Goal: Information Seeking & Learning: Learn about a topic

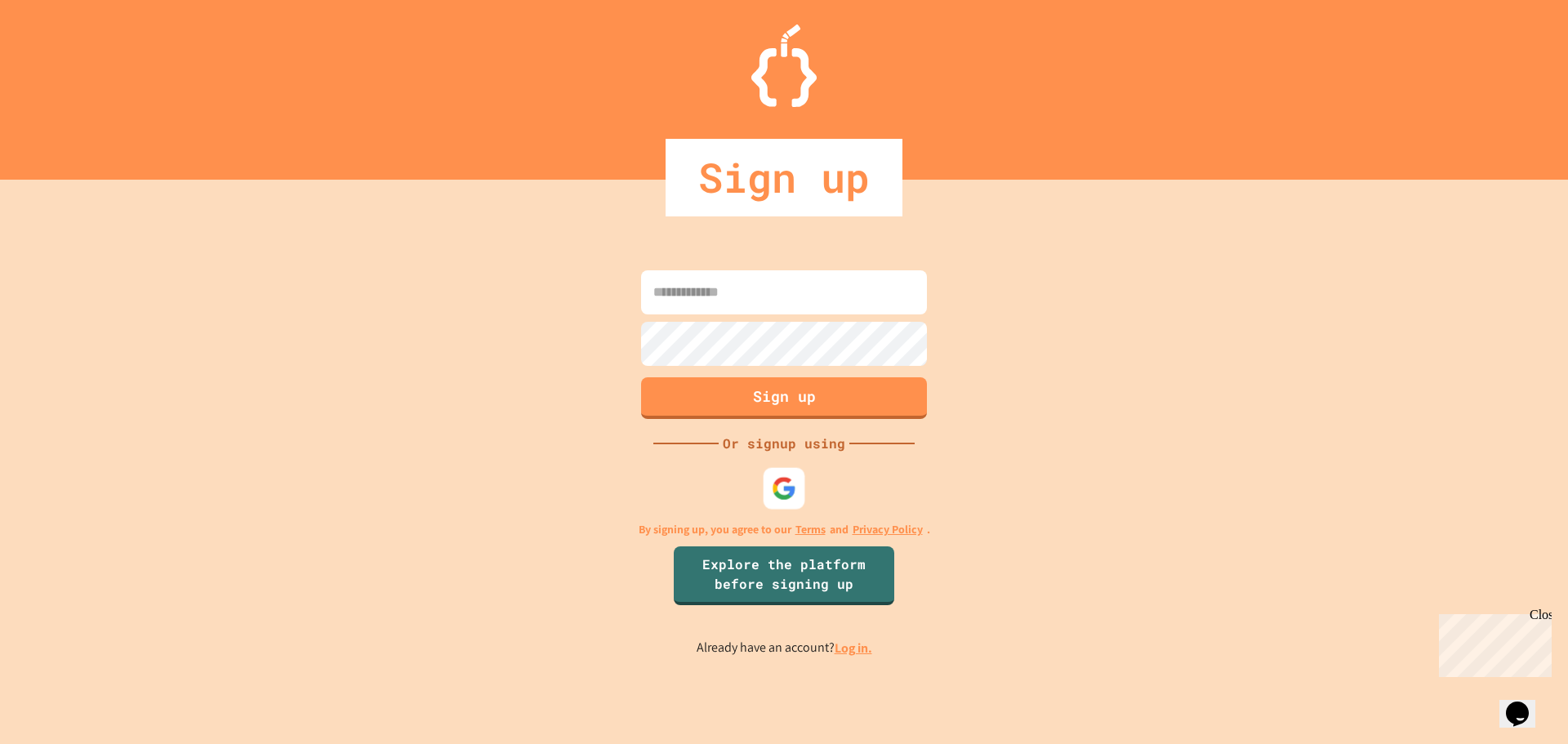
click at [790, 489] on img at bounding box center [784, 487] width 25 height 25
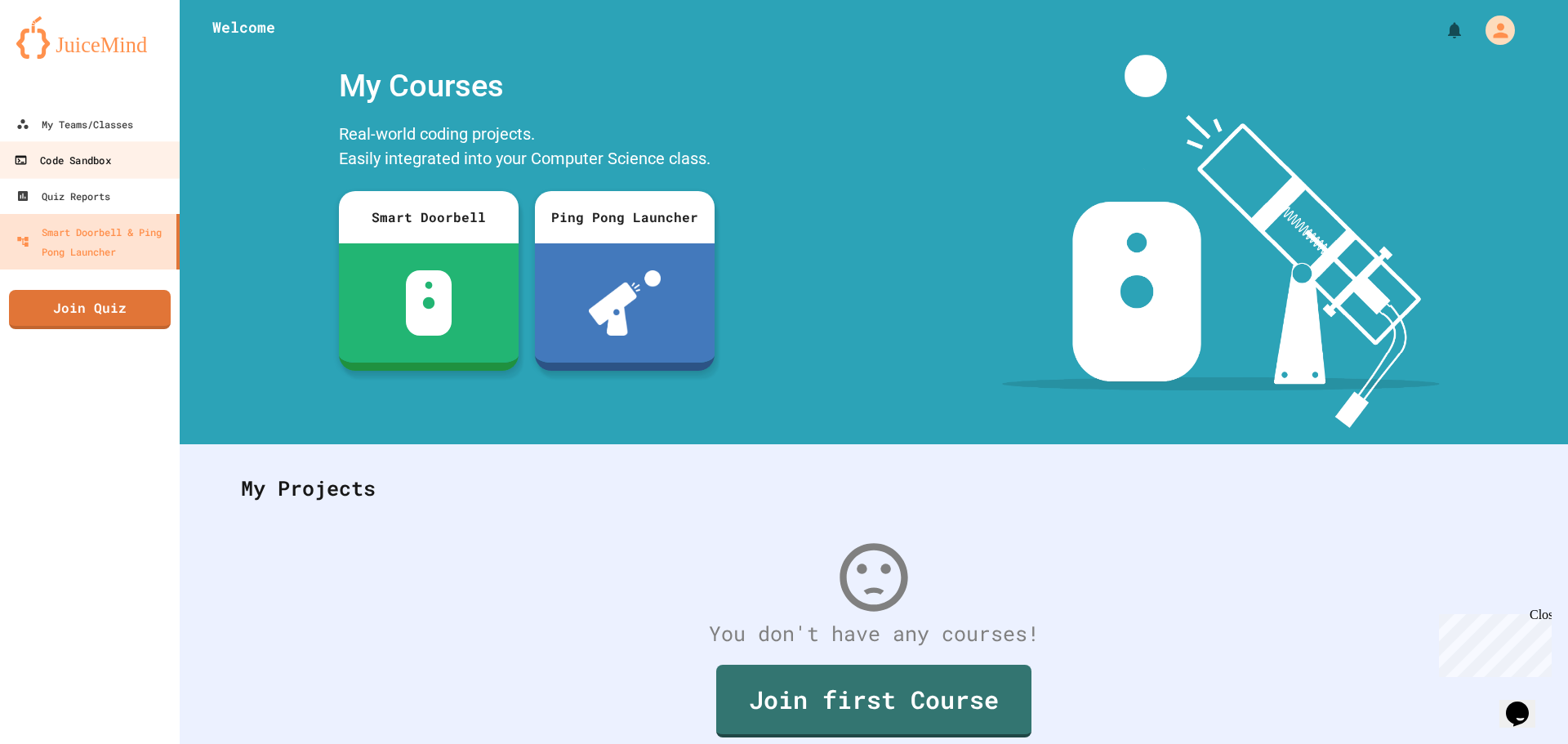
click at [103, 156] on div "Code Sandbox" at bounding box center [61, 160] width 96 height 20
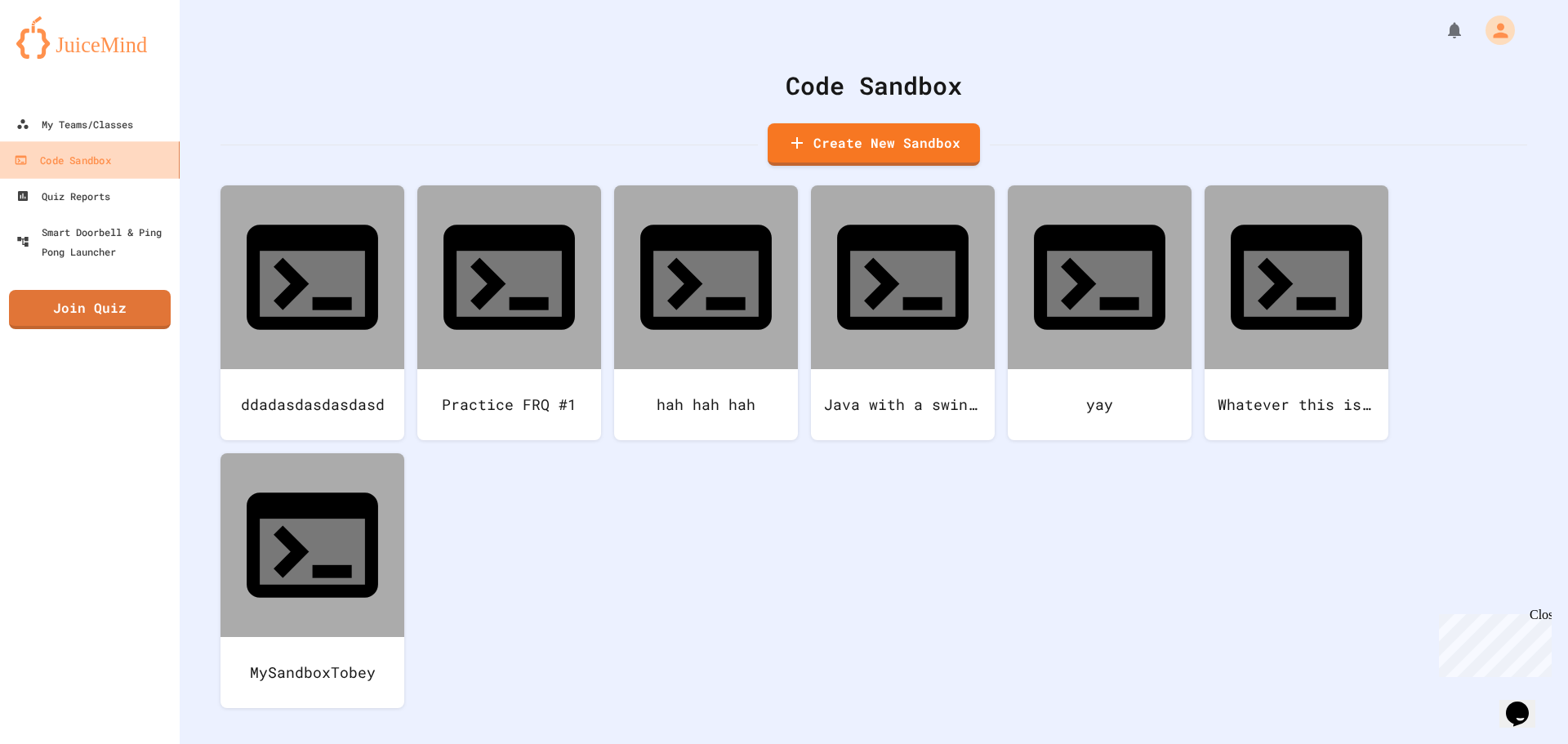
click at [108, 141] on link "Code Sandbox" at bounding box center [90, 159] width 185 height 37
click at [114, 132] on div "My Teams/Classes" at bounding box center [73, 124] width 120 height 20
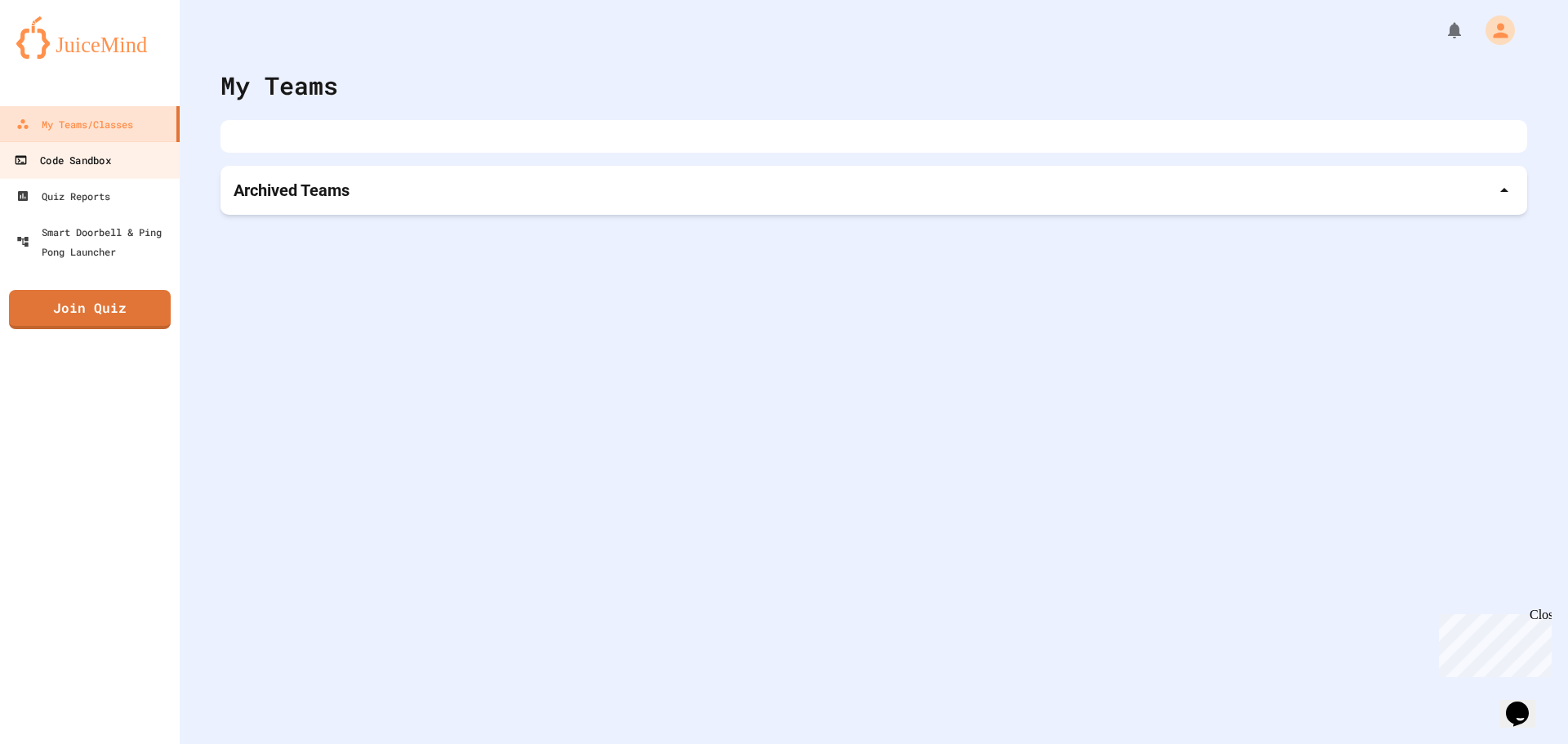
click at [110, 150] on div "Code Sandbox" at bounding box center [61, 160] width 96 height 20
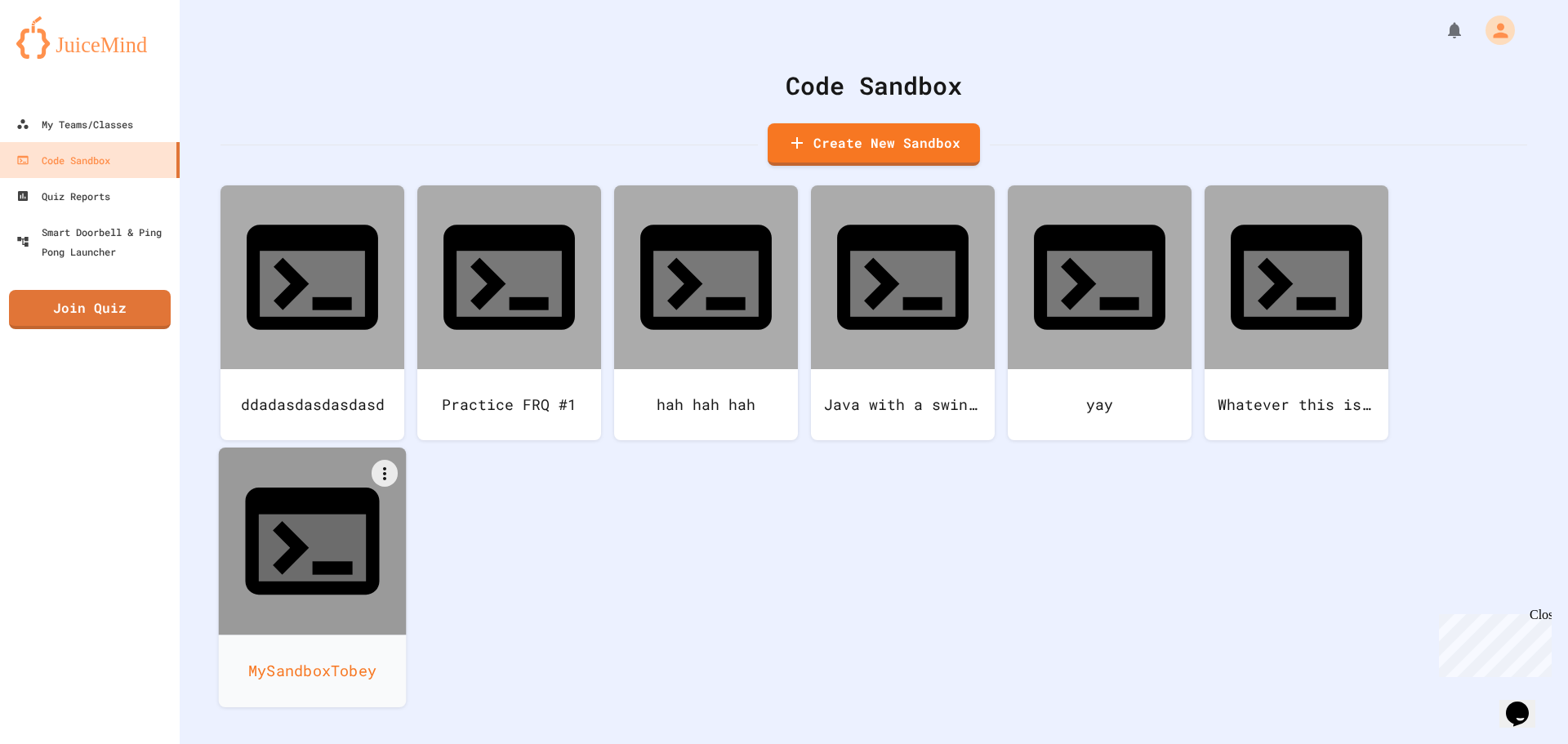
click at [325, 634] on div "MySandboxTobey" at bounding box center [312, 670] width 188 height 72
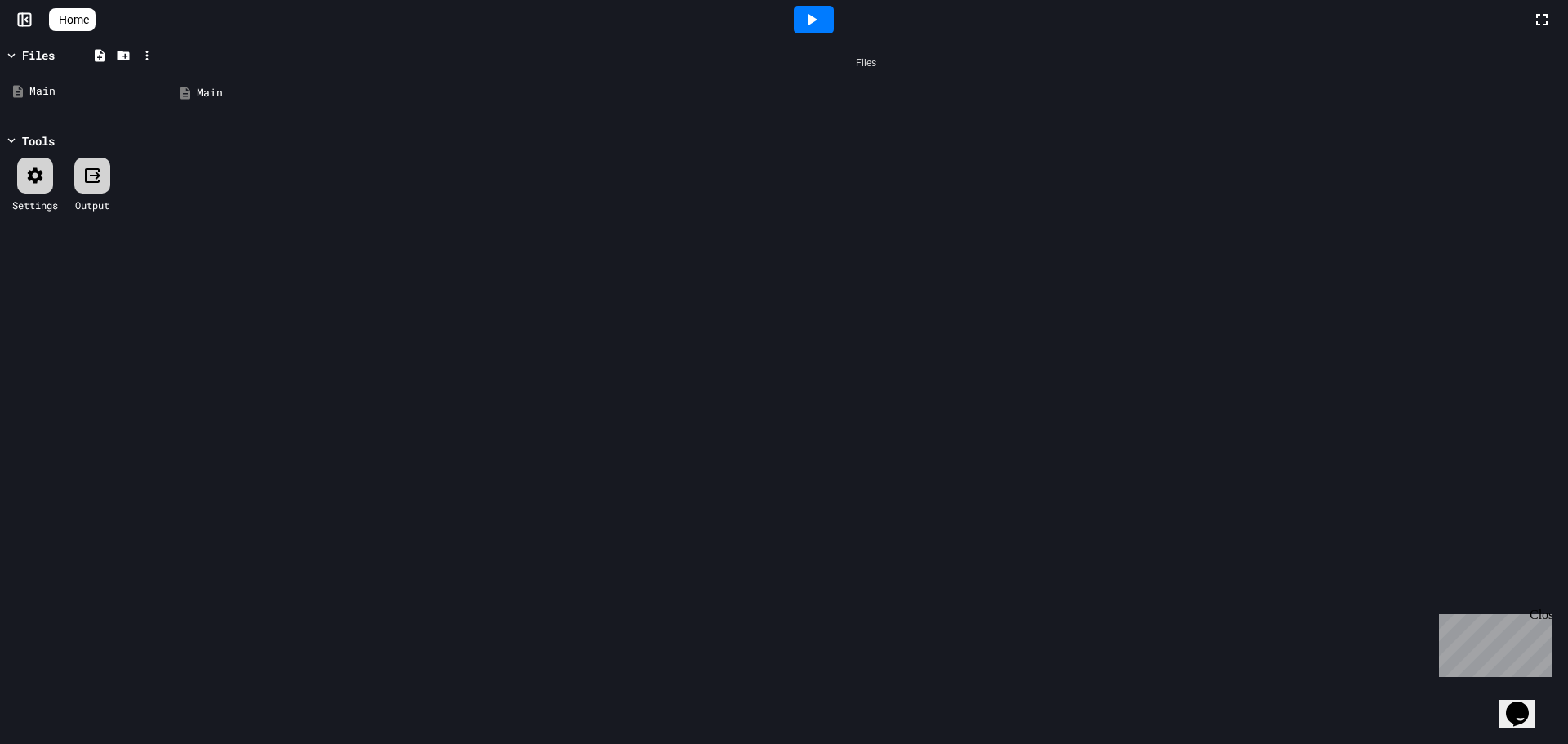
click at [284, 102] on div "Main" at bounding box center [865, 93] width 1388 height 29
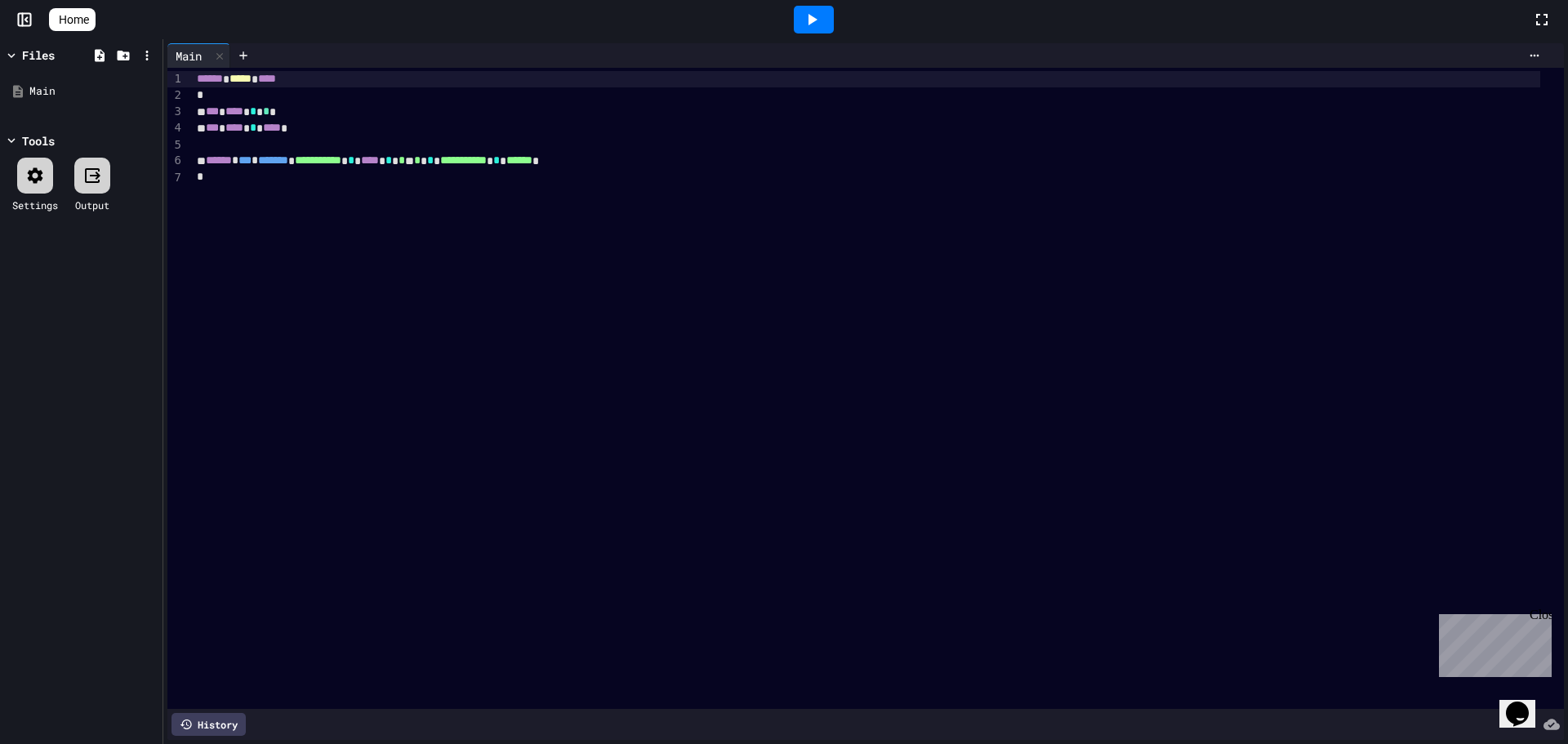
click at [831, 14] on div at bounding box center [814, 19] width 40 height 27
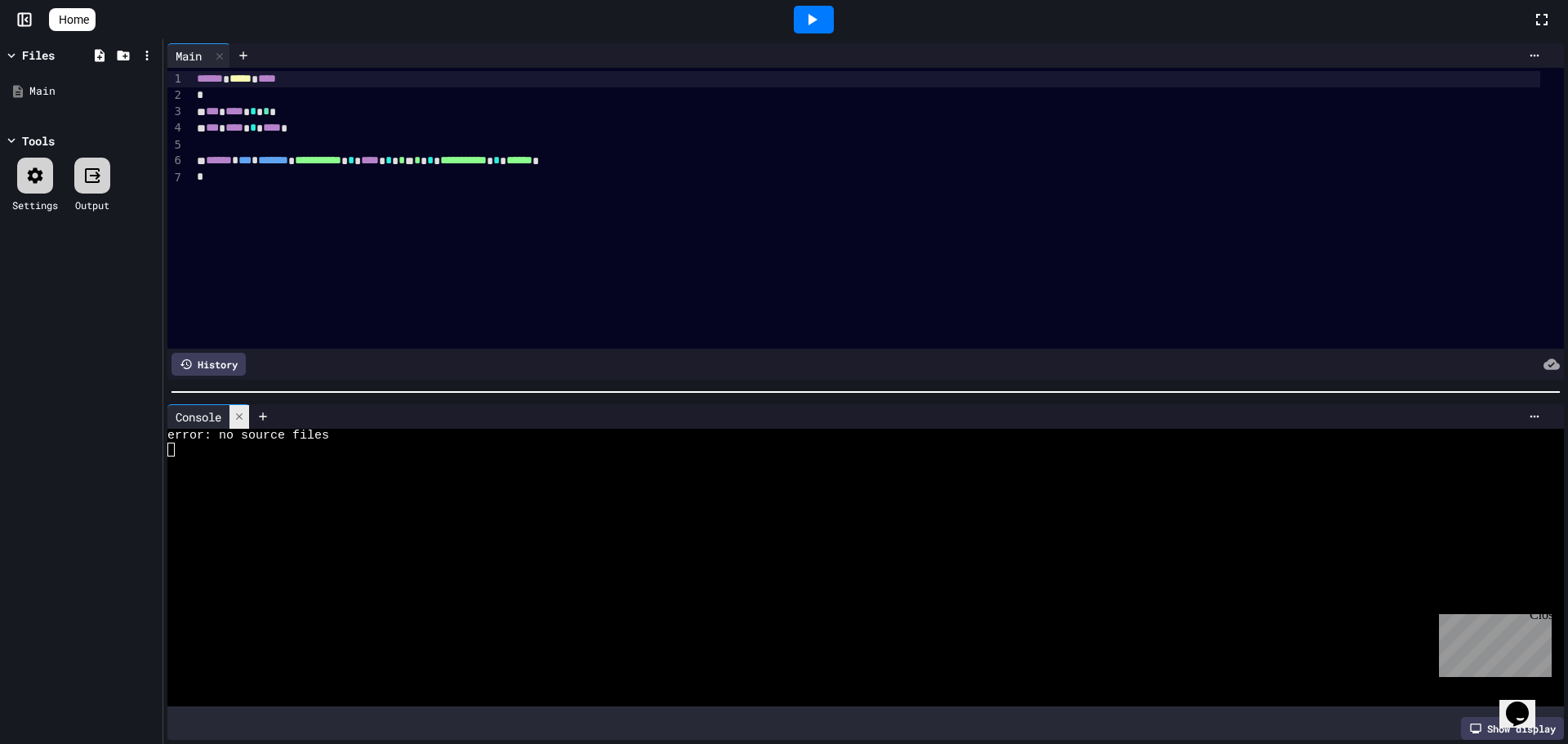
click at [232, 404] on div at bounding box center [239, 416] width 19 height 24
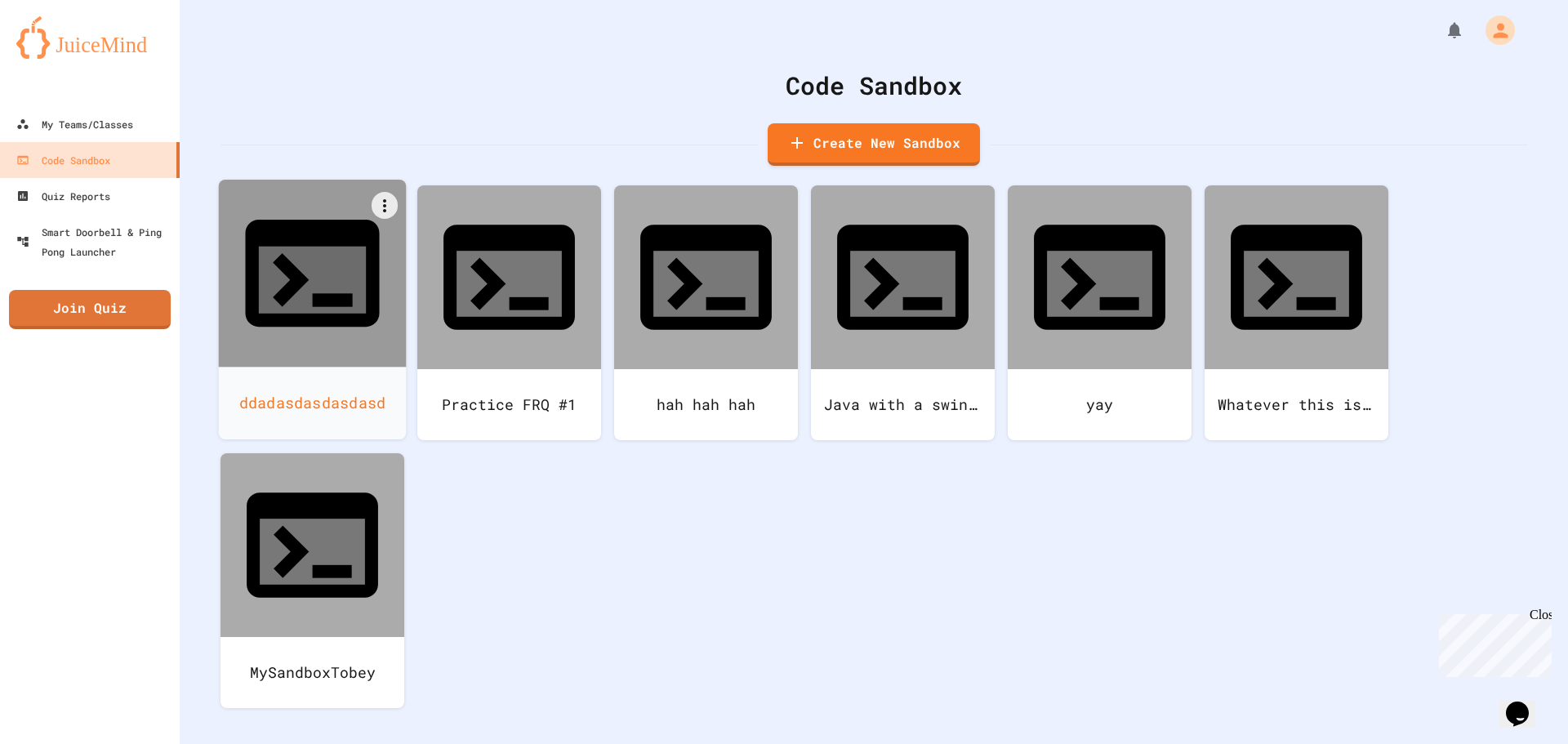
click at [388, 245] on div at bounding box center [312, 273] width 188 height 188
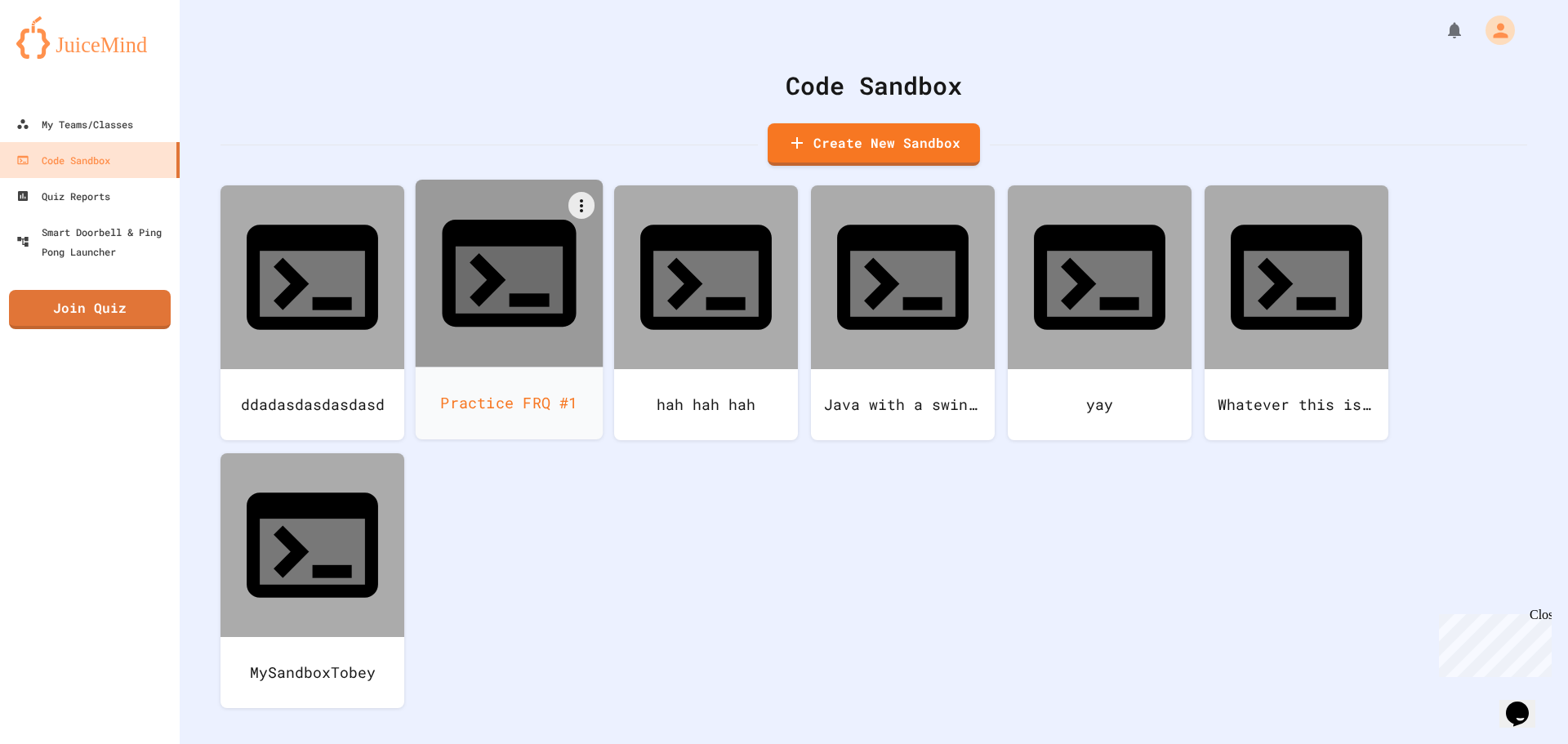
click at [463, 212] on div at bounding box center [509, 273] width 188 height 188
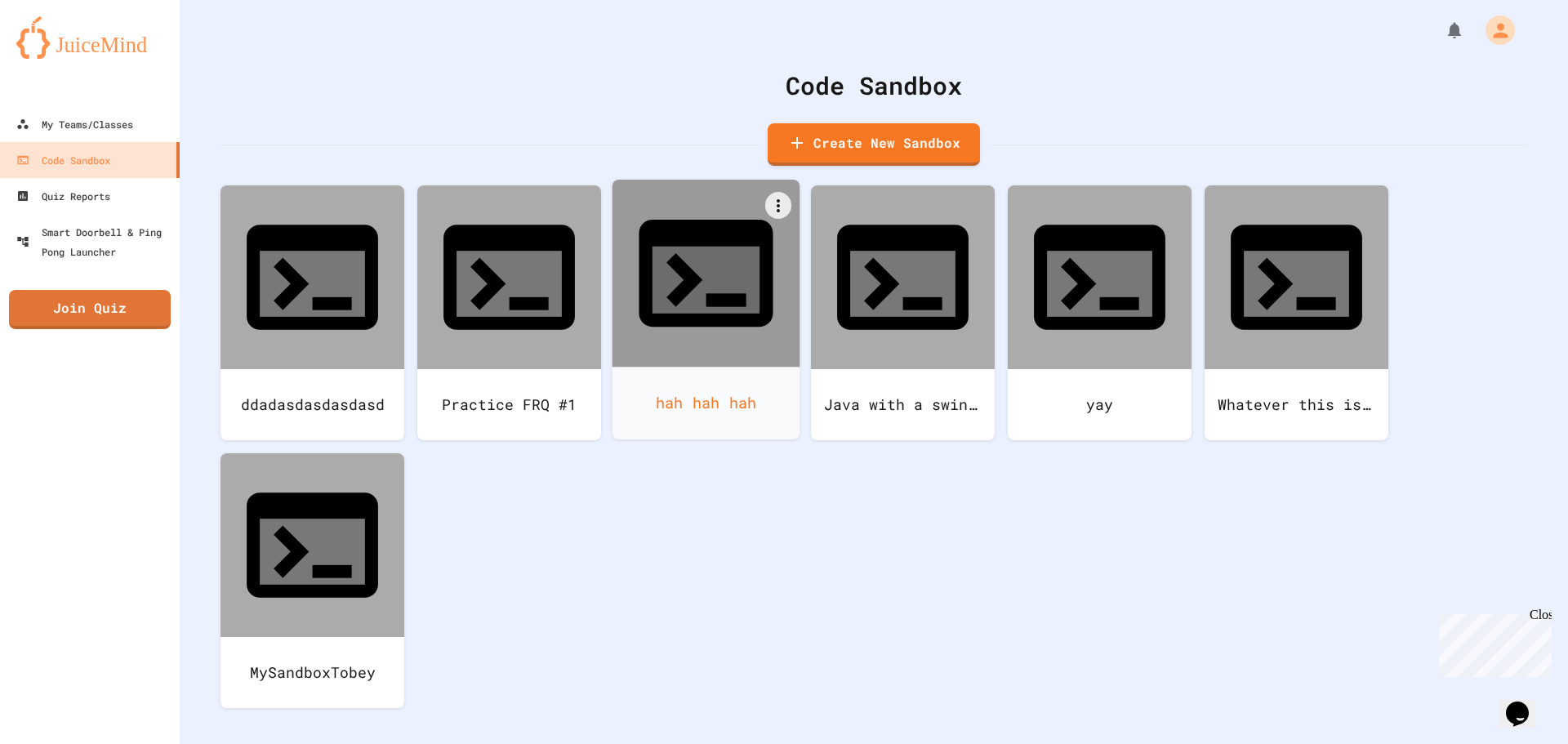
click at [735, 263] on icon at bounding box center [706, 274] width 161 height 161
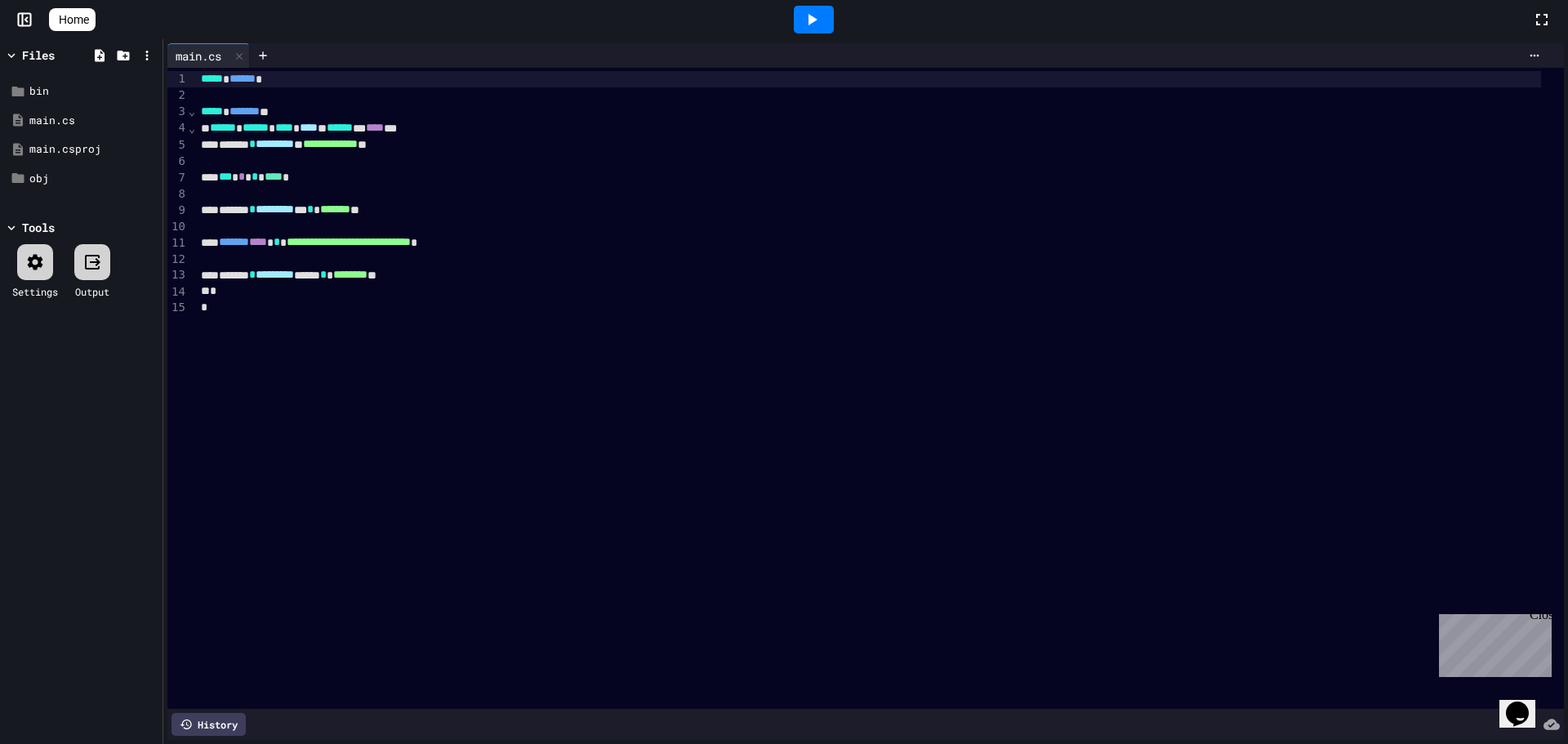
click at [832, 18] on div at bounding box center [814, 19] width 40 height 27
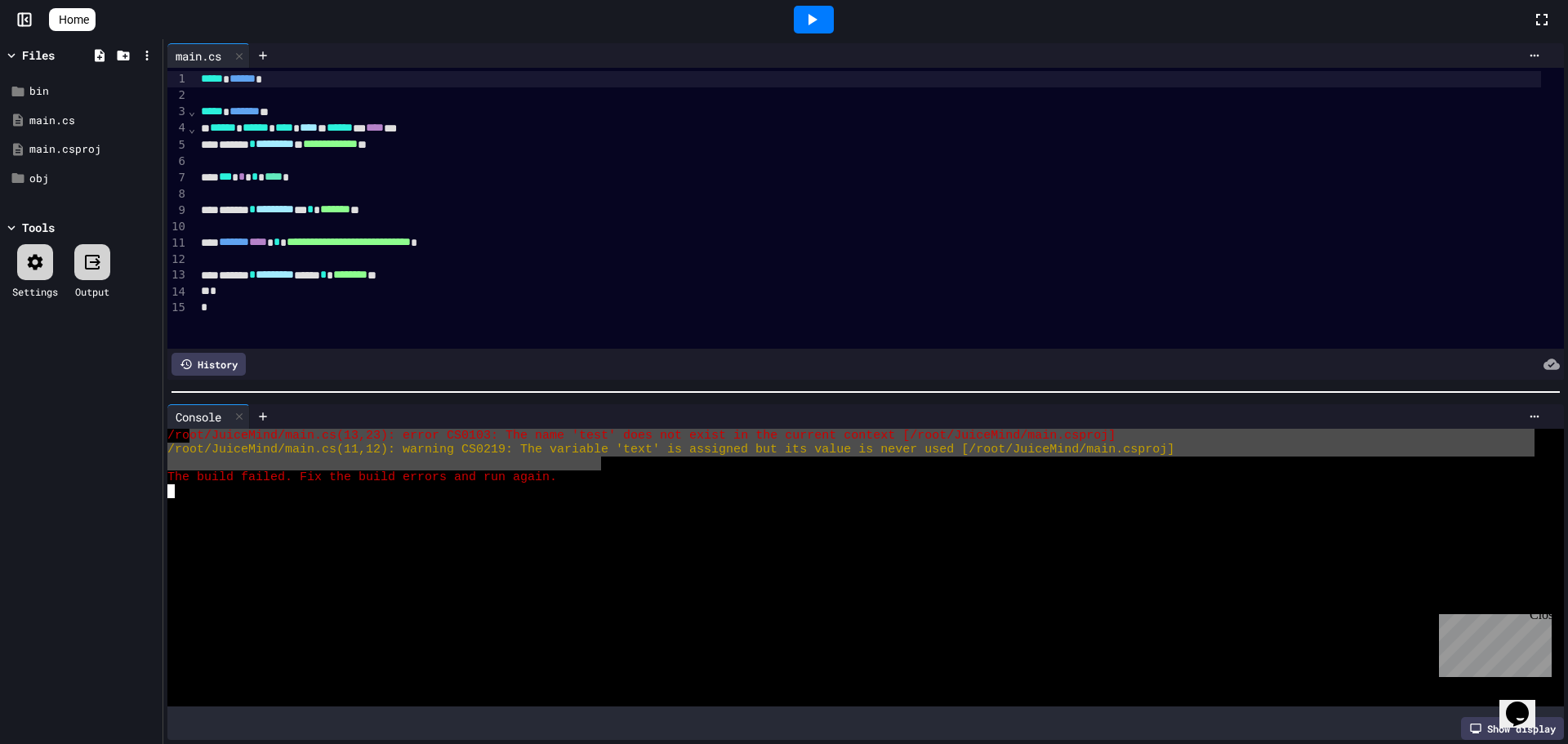
click at [178, 428] on div "/ro ot/JuiceMind/main.cs(13,23): error CS0103: The name 'test' does not exist i…" at bounding box center [850, 566] width 1367 height 277
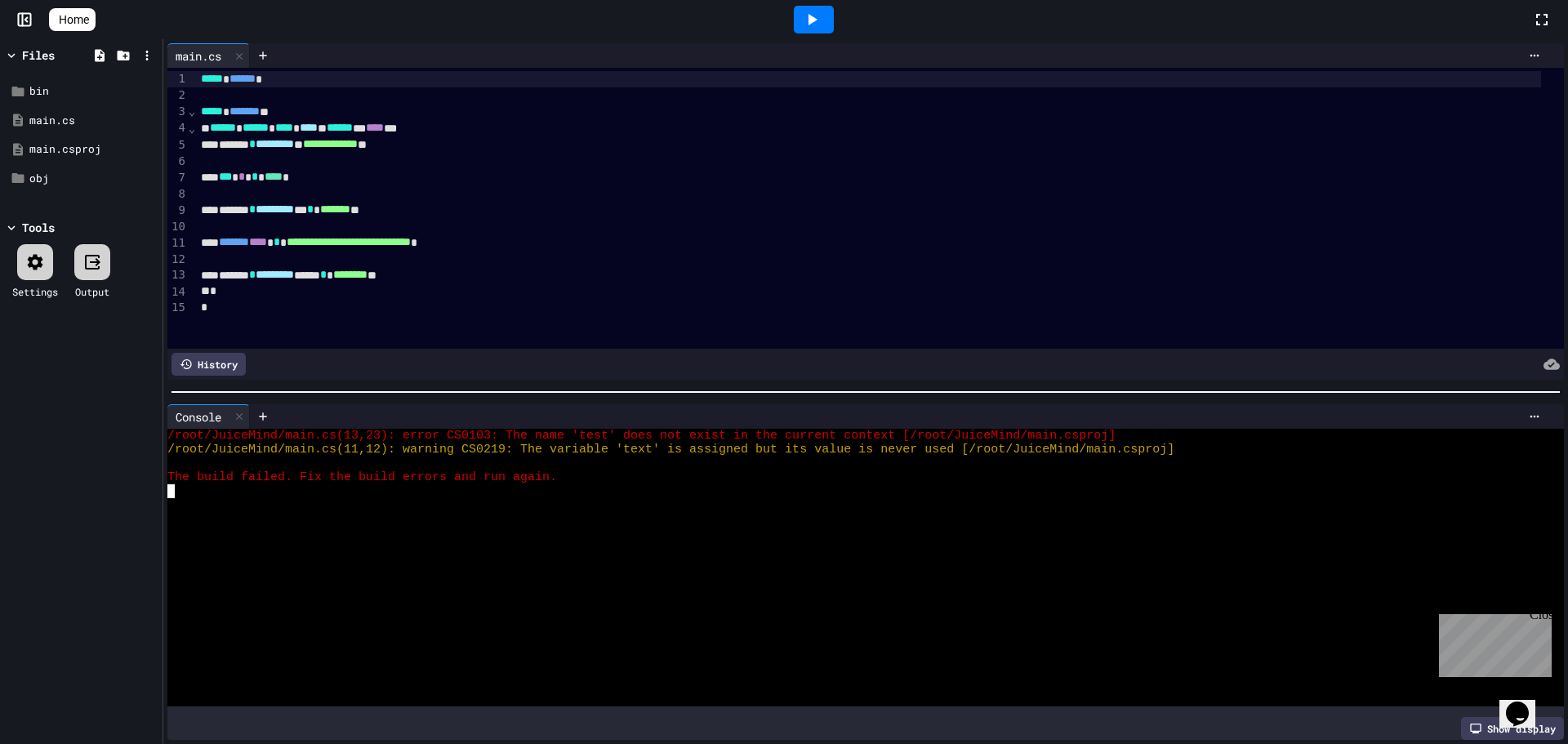
click at [631, 512] on div at bounding box center [850, 518] width 1367 height 14
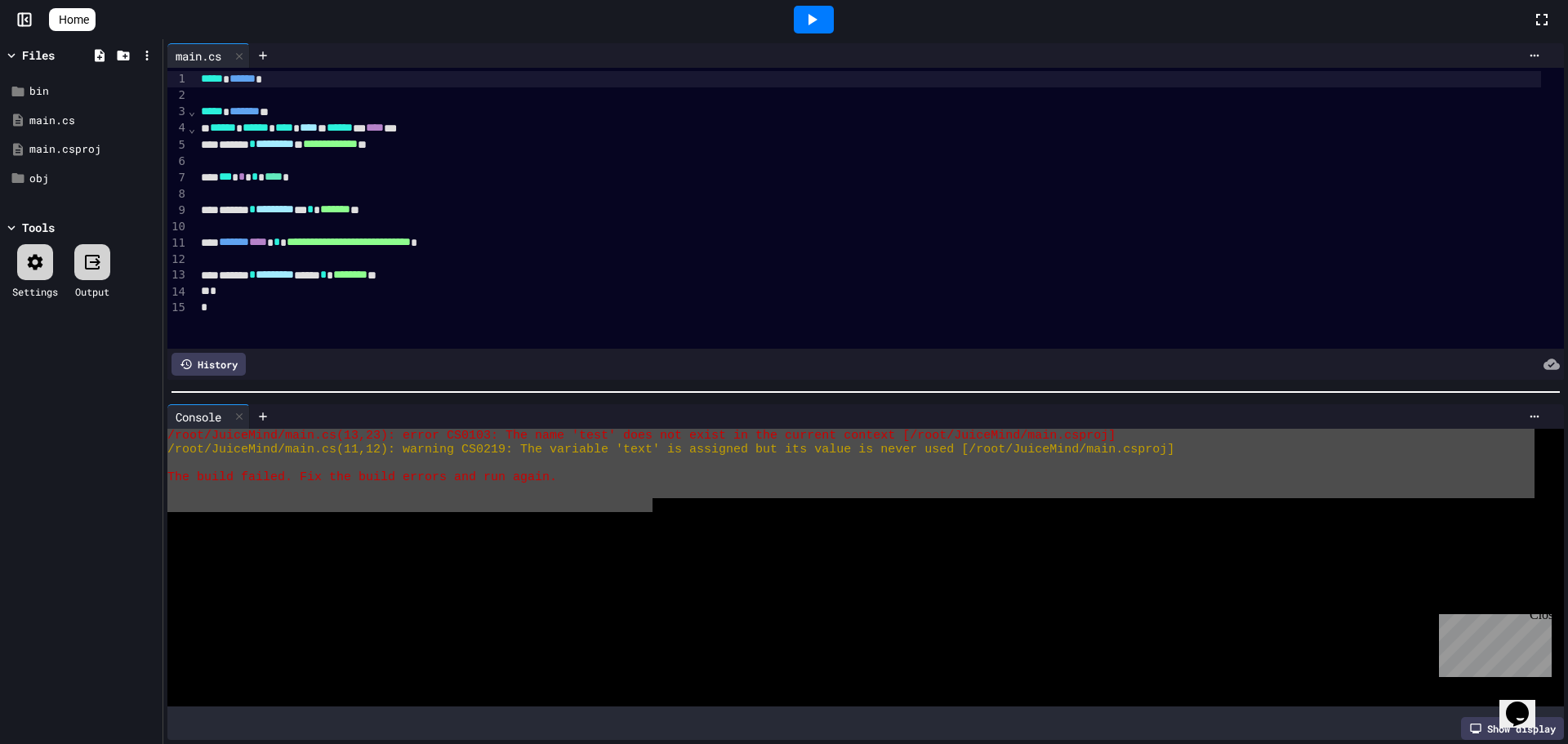
drag, startPoint x: 652, startPoint y: 495, endPoint x: 85, endPoint y: 424, distance: 571.4
click at [85, 424] on div "**********" at bounding box center [784, 392] width 1568 height 705
click at [597, 498] on div at bounding box center [850, 504] width 1367 height 14
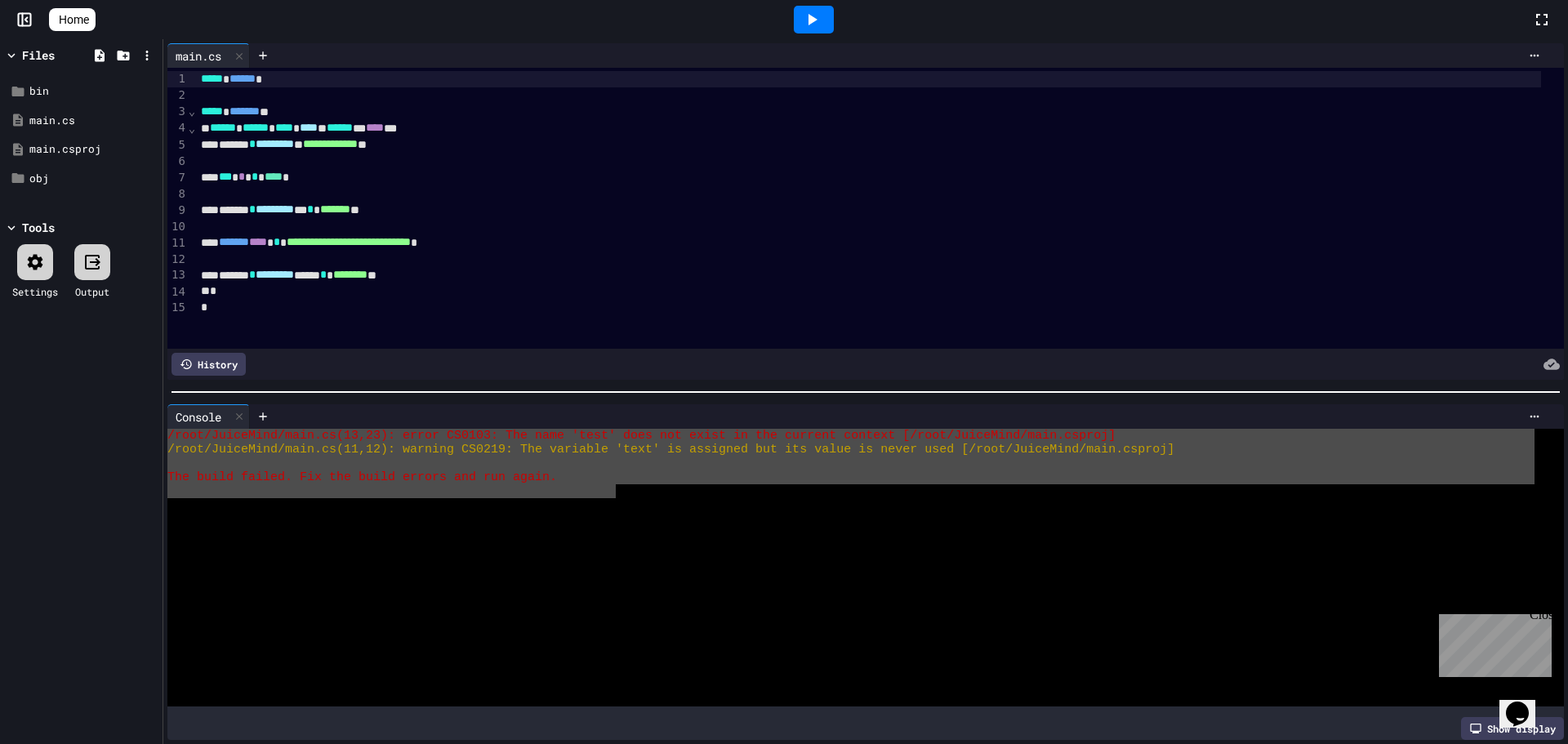
drag, startPoint x: 616, startPoint y: 479, endPoint x: 84, endPoint y: 424, distance: 534.8
click at [84, 424] on div "**********" at bounding box center [784, 392] width 1568 height 705
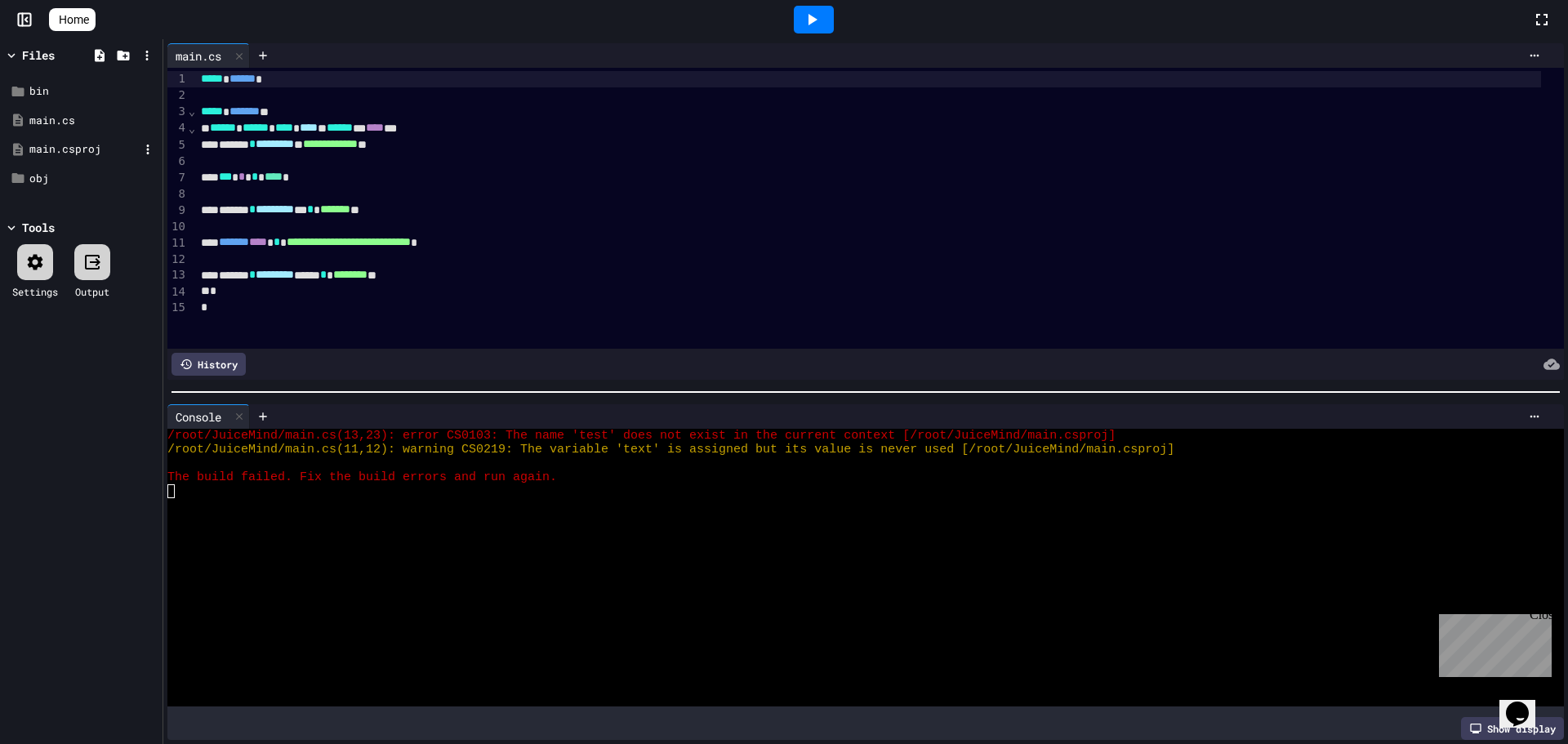
click at [100, 137] on div "main.csproj" at bounding box center [81, 149] width 155 height 29
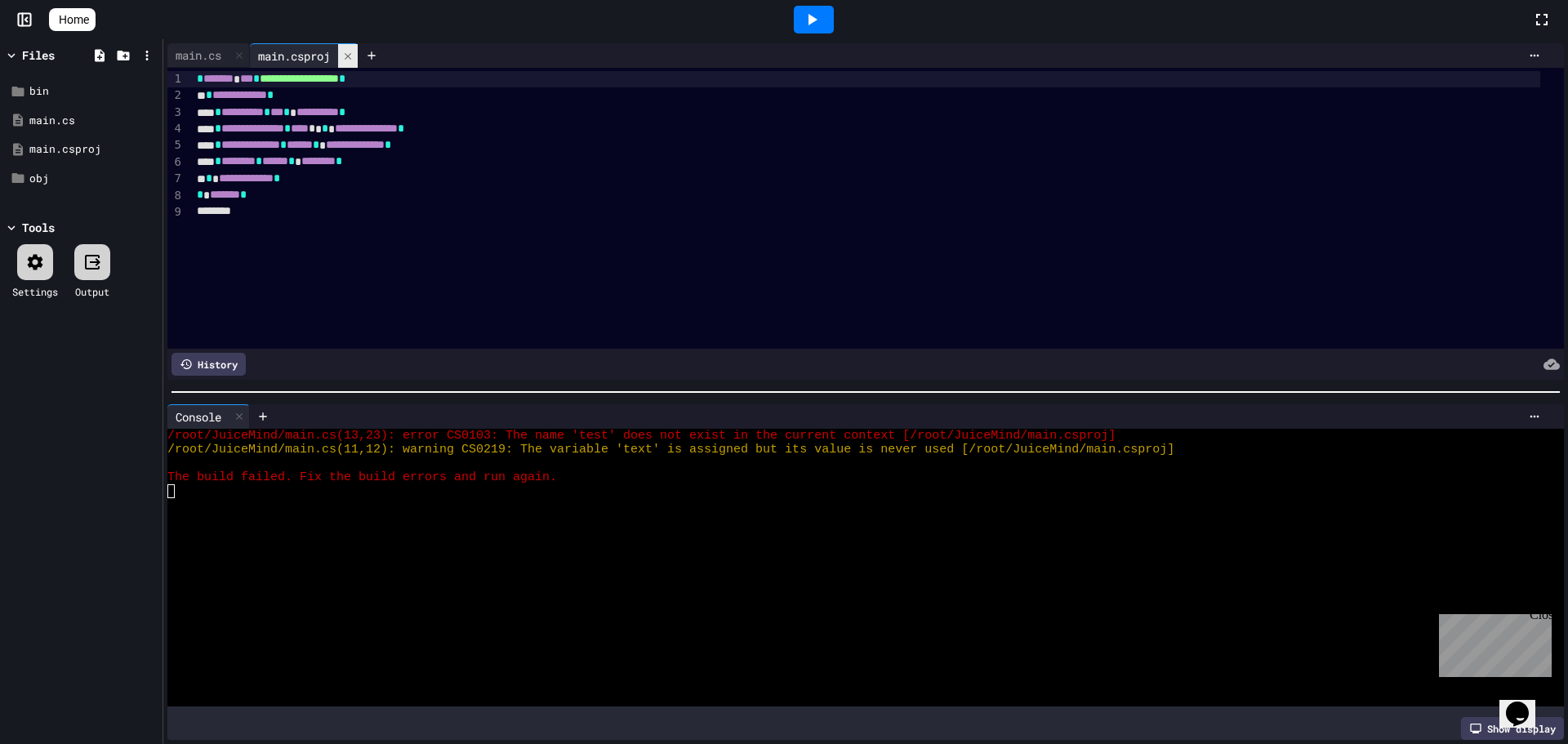
click at [348, 49] on div at bounding box center [347, 56] width 19 height 24
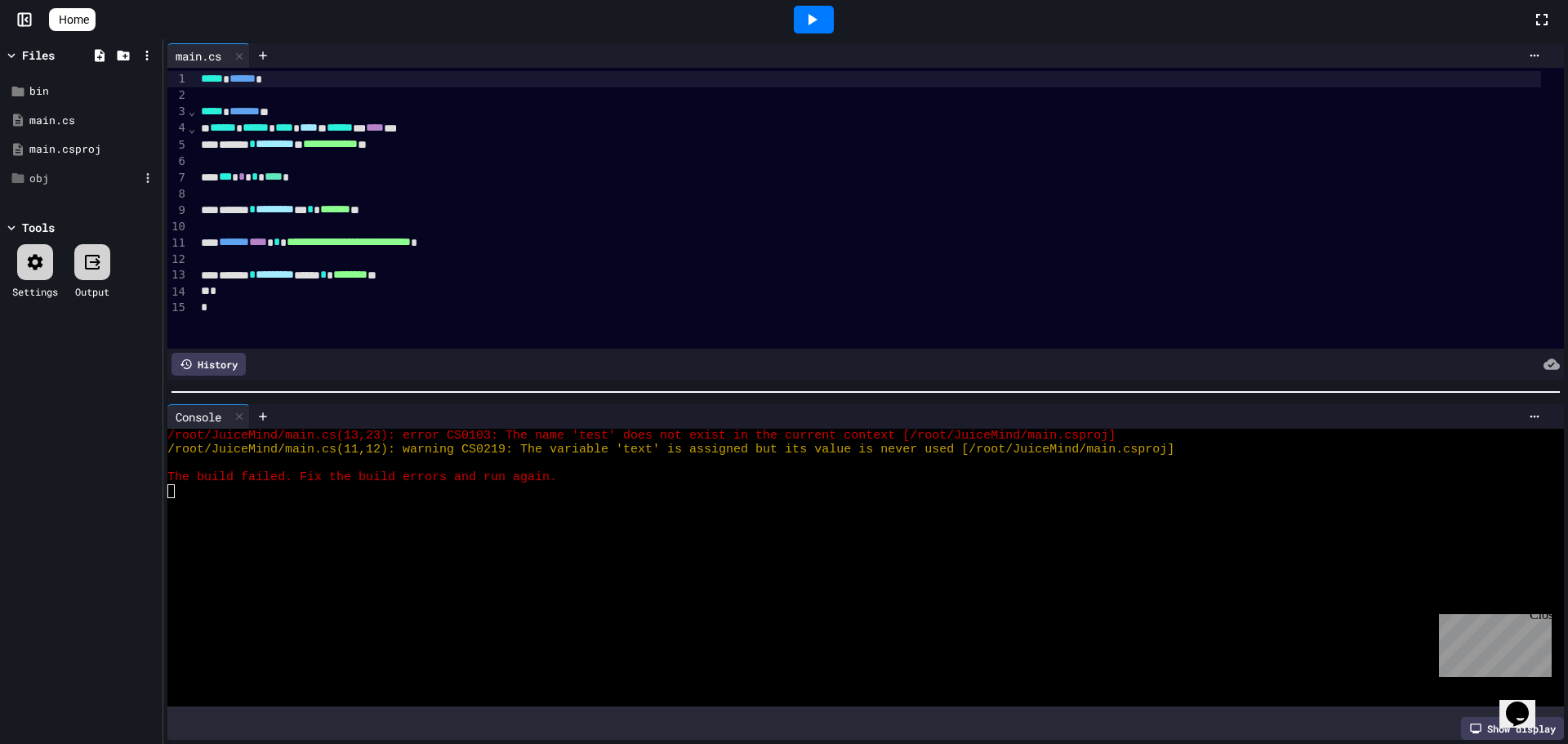
click at [39, 176] on div "obj" at bounding box center [84, 178] width 110 height 16
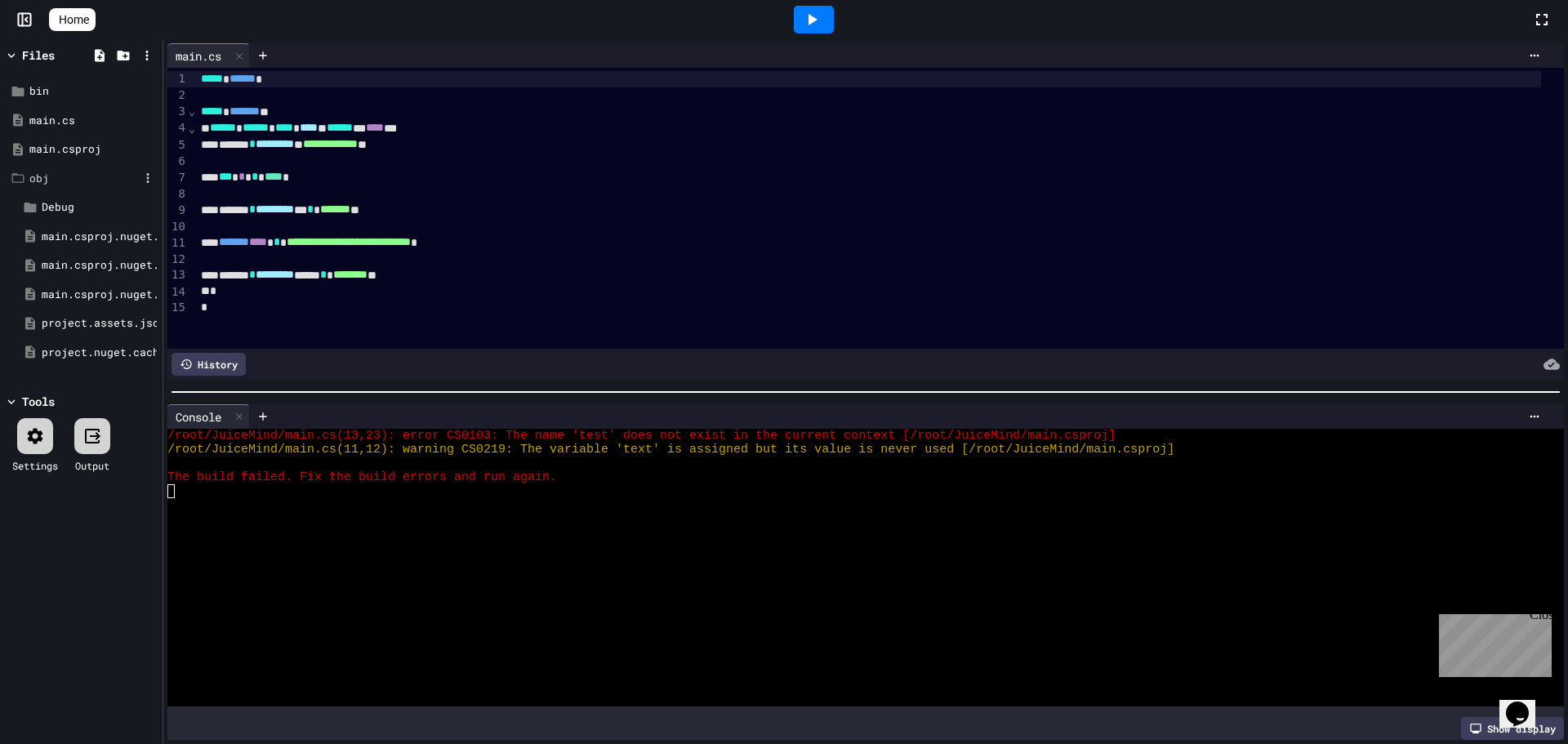
click at [67, 186] on div "obj" at bounding box center [81, 178] width 155 height 29
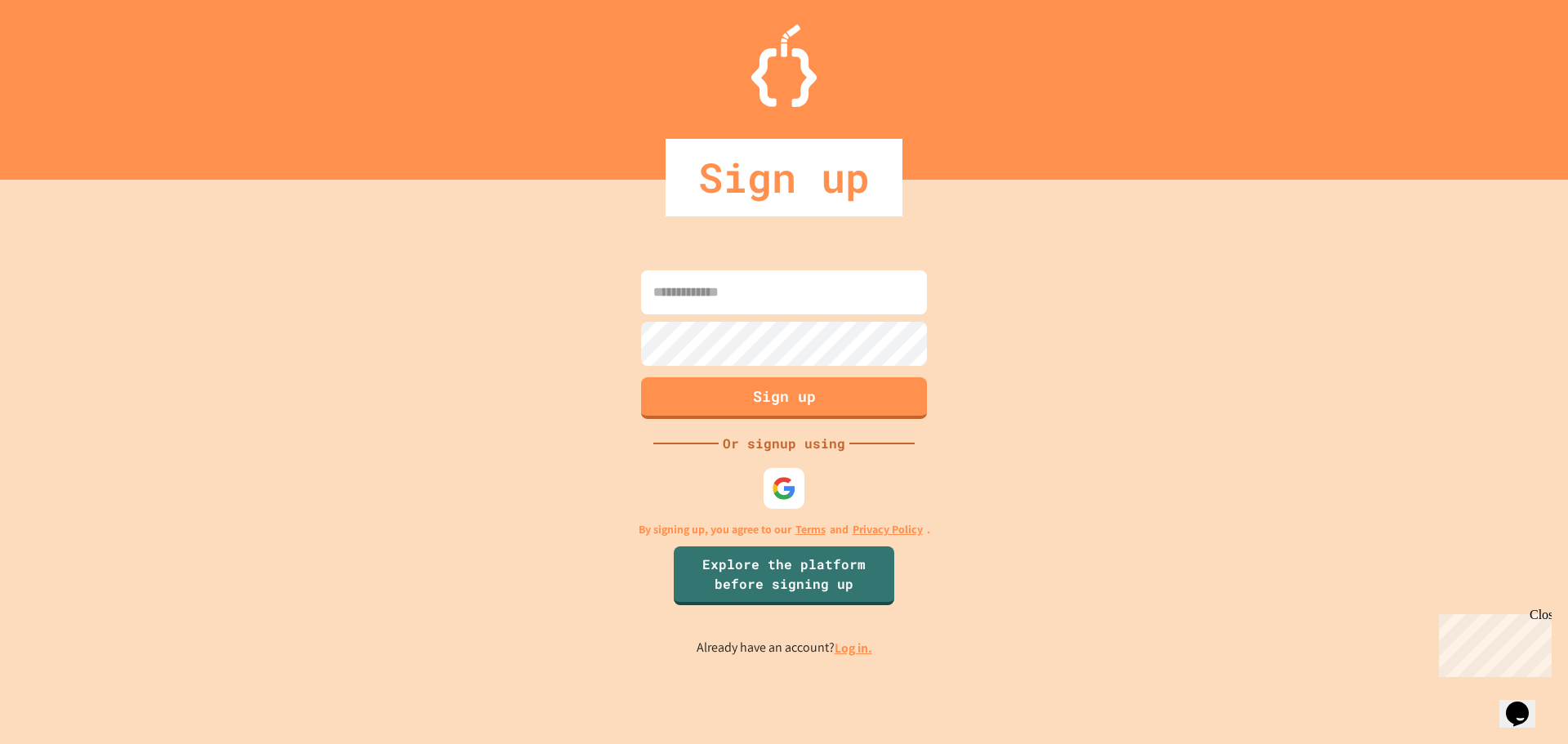
click at [764, 482] on div at bounding box center [784, 488] width 41 height 41
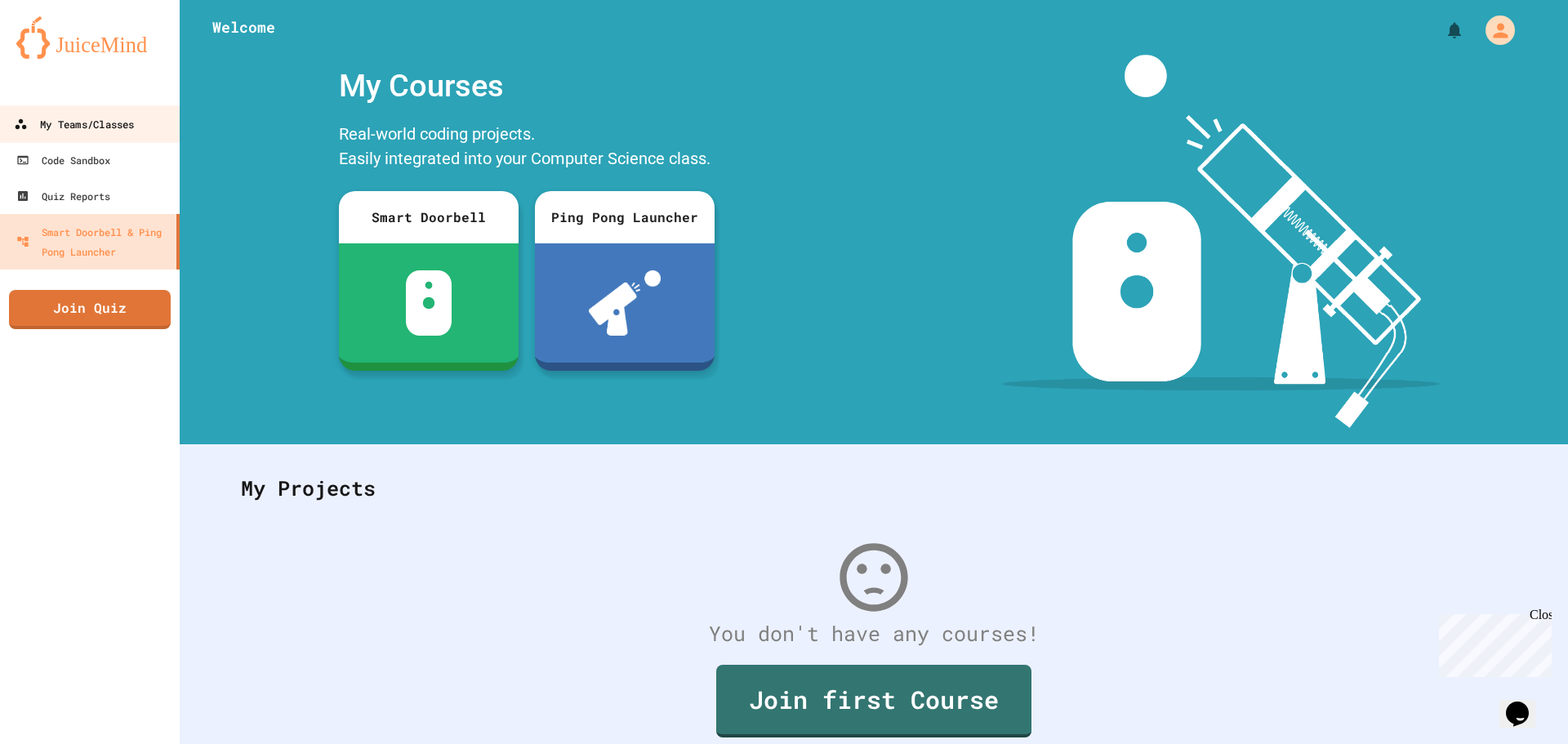
click at [129, 125] on div "My Teams/Classes" at bounding box center [73, 124] width 120 height 20
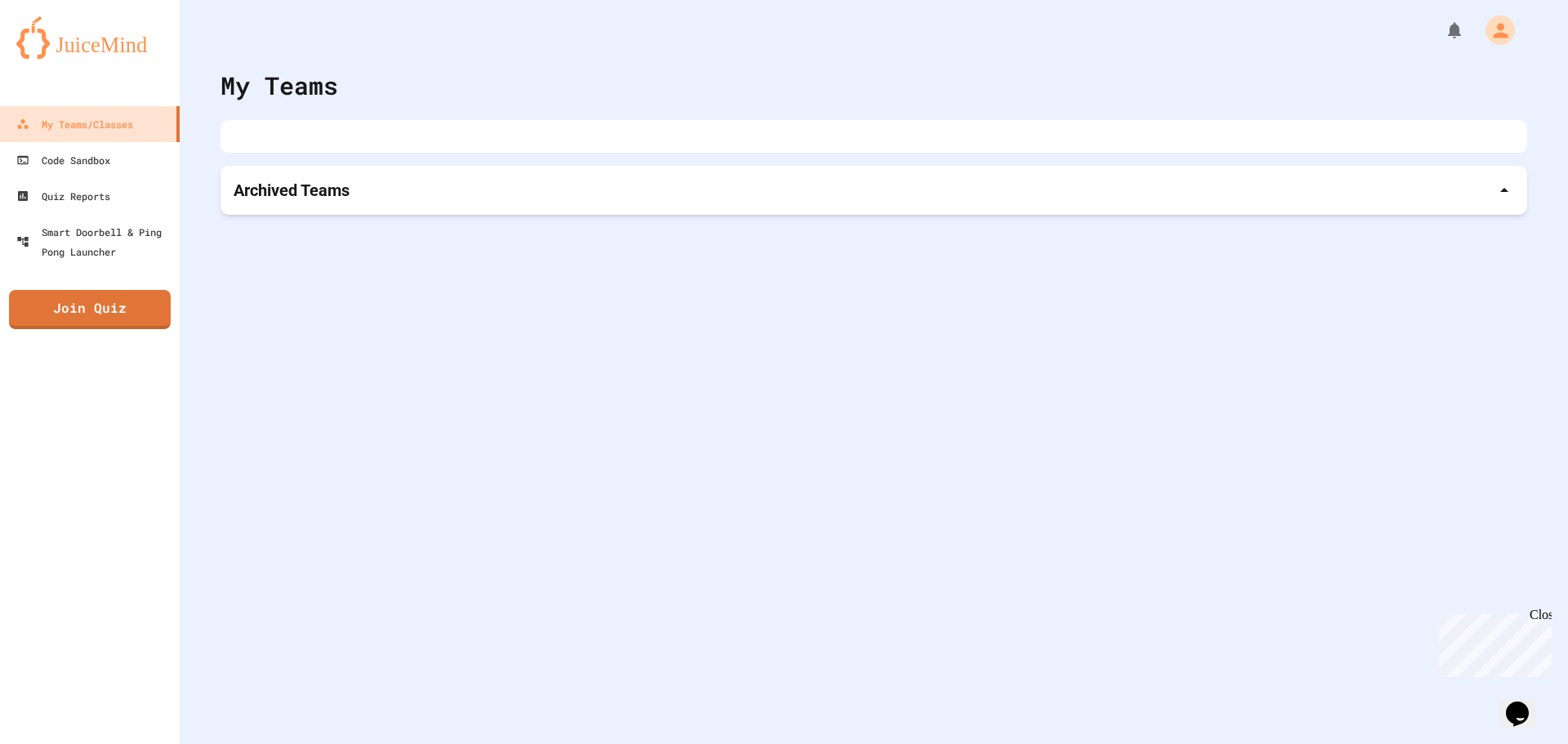
click at [473, 191] on div "Archived Teams" at bounding box center [873, 189] width 1281 height 23
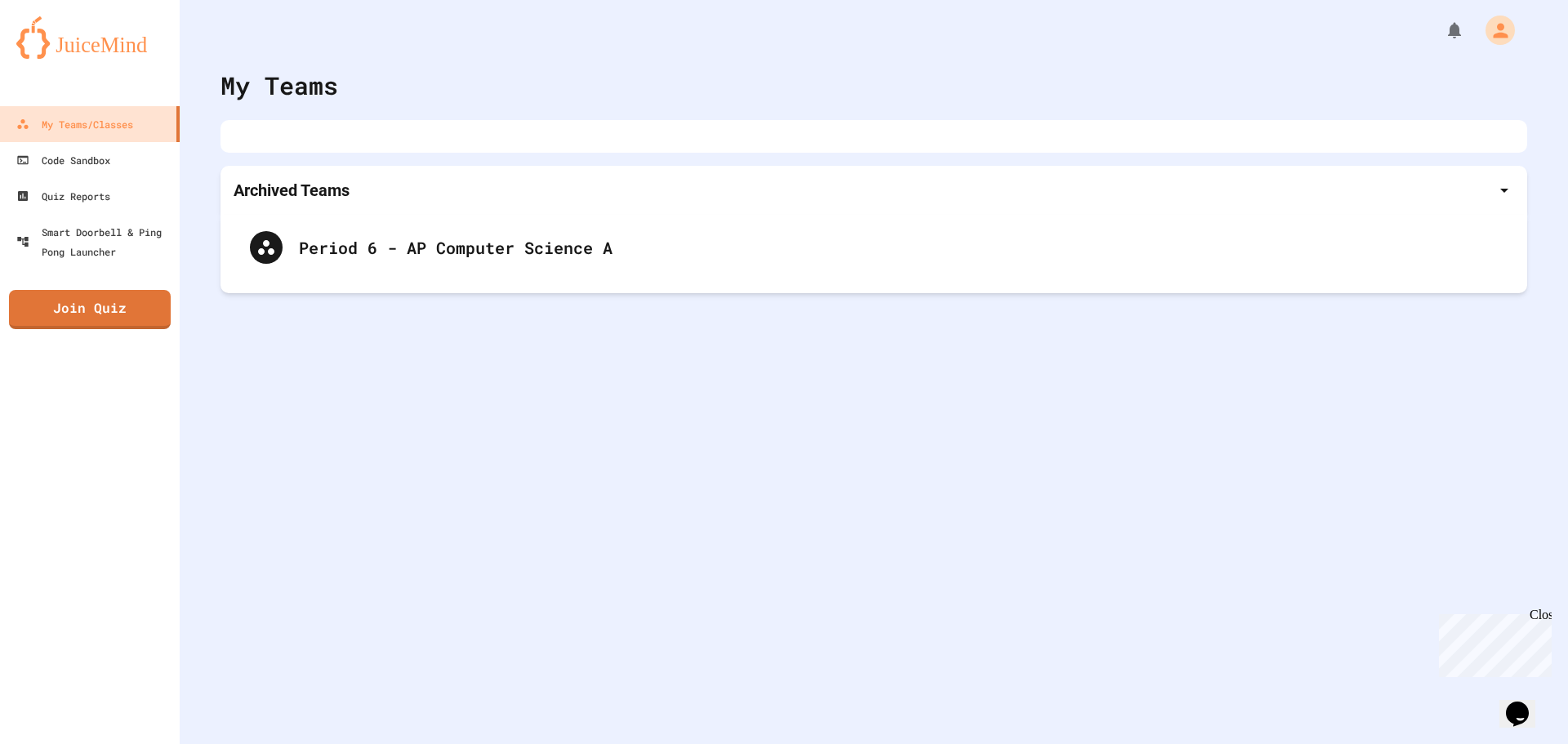
click at [579, 208] on div "Archived Teams" at bounding box center [873, 190] width 1306 height 49
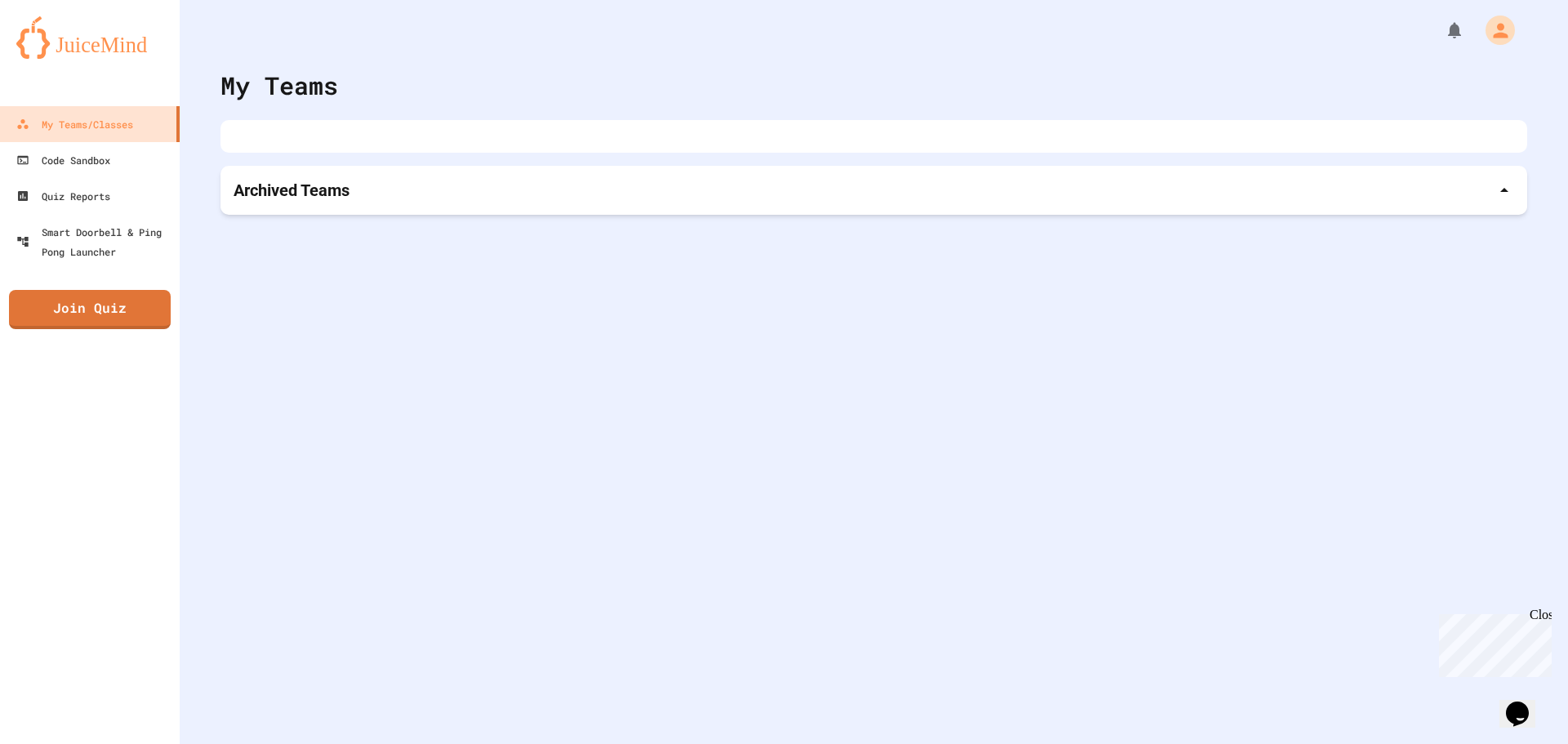
drag, startPoint x: 449, startPoint y: 84, endPoint x: 442, endPoint y: 75, distance: 11.4
click at [446, 80] on div "My Teams" at bounding box center [873, 85] width 1306 height 37
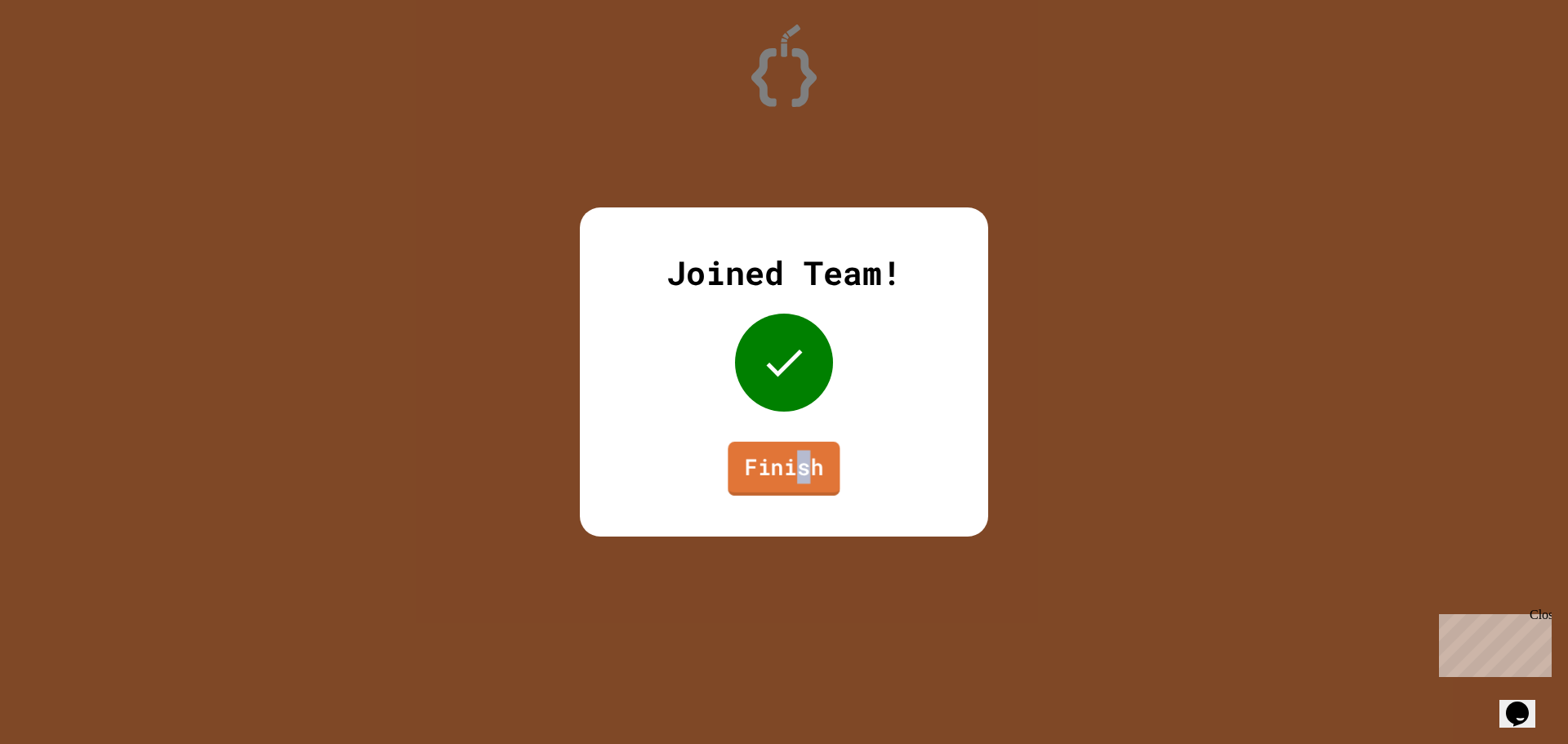
click at [802, 467] on link "Finish" at bounding box center [784, 469] width 112 height 54
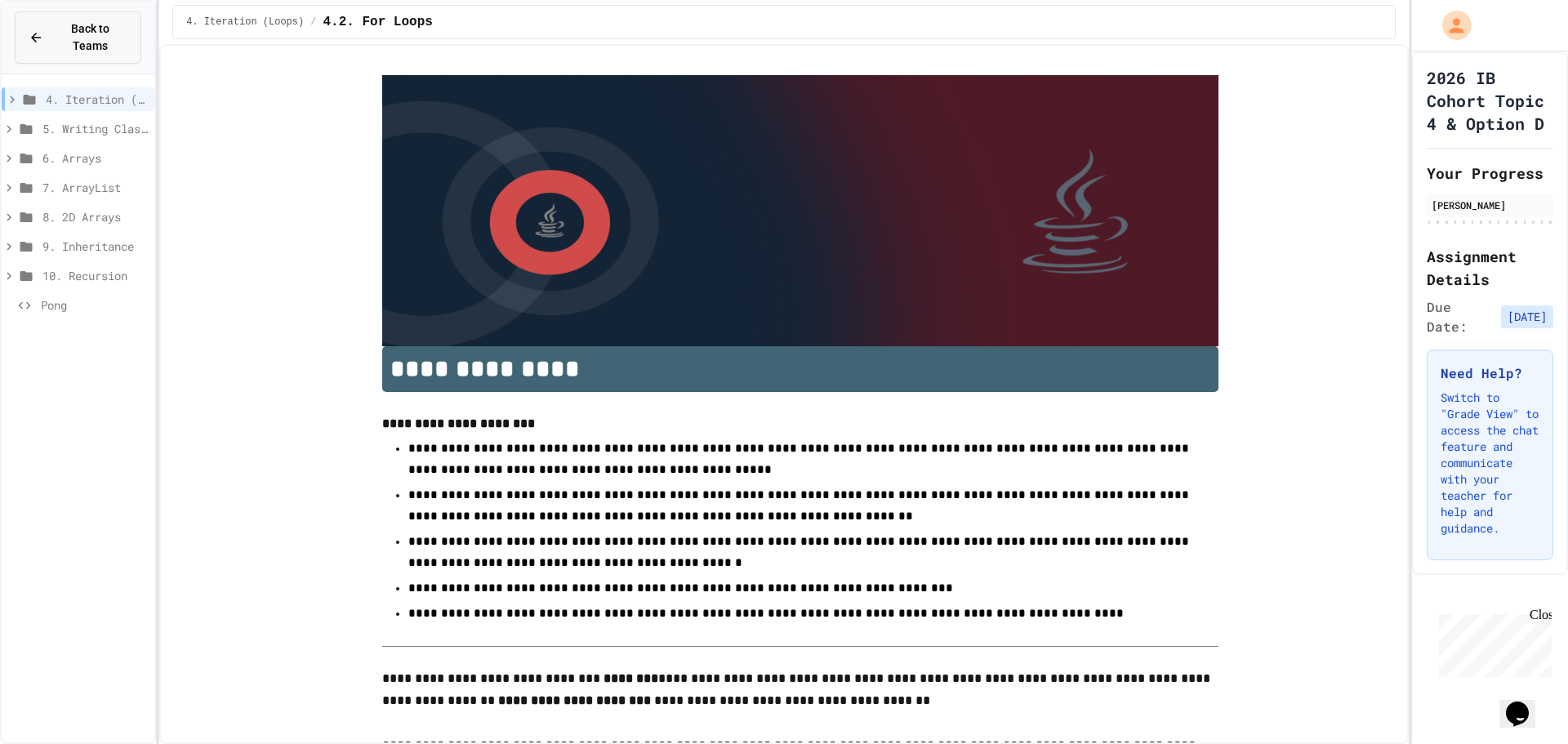
click at [88, 33] on span "Back to Teams" at bounding box center [90, 37] width 74 height 34
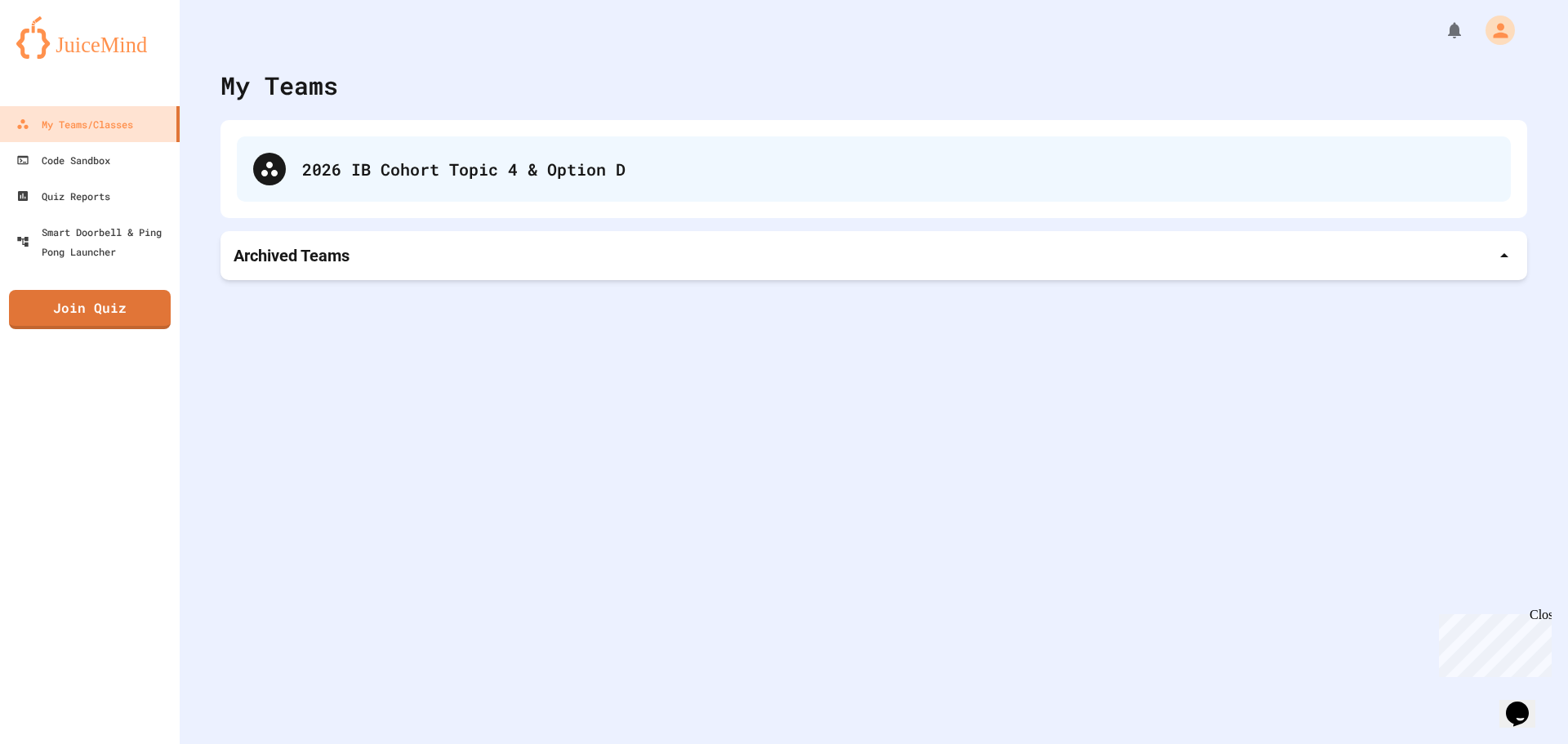
click at [445, 158] on div "2026 IB Cohort Topic 4 & Option D" at bounding box center [898, 168] width 1192 height 25
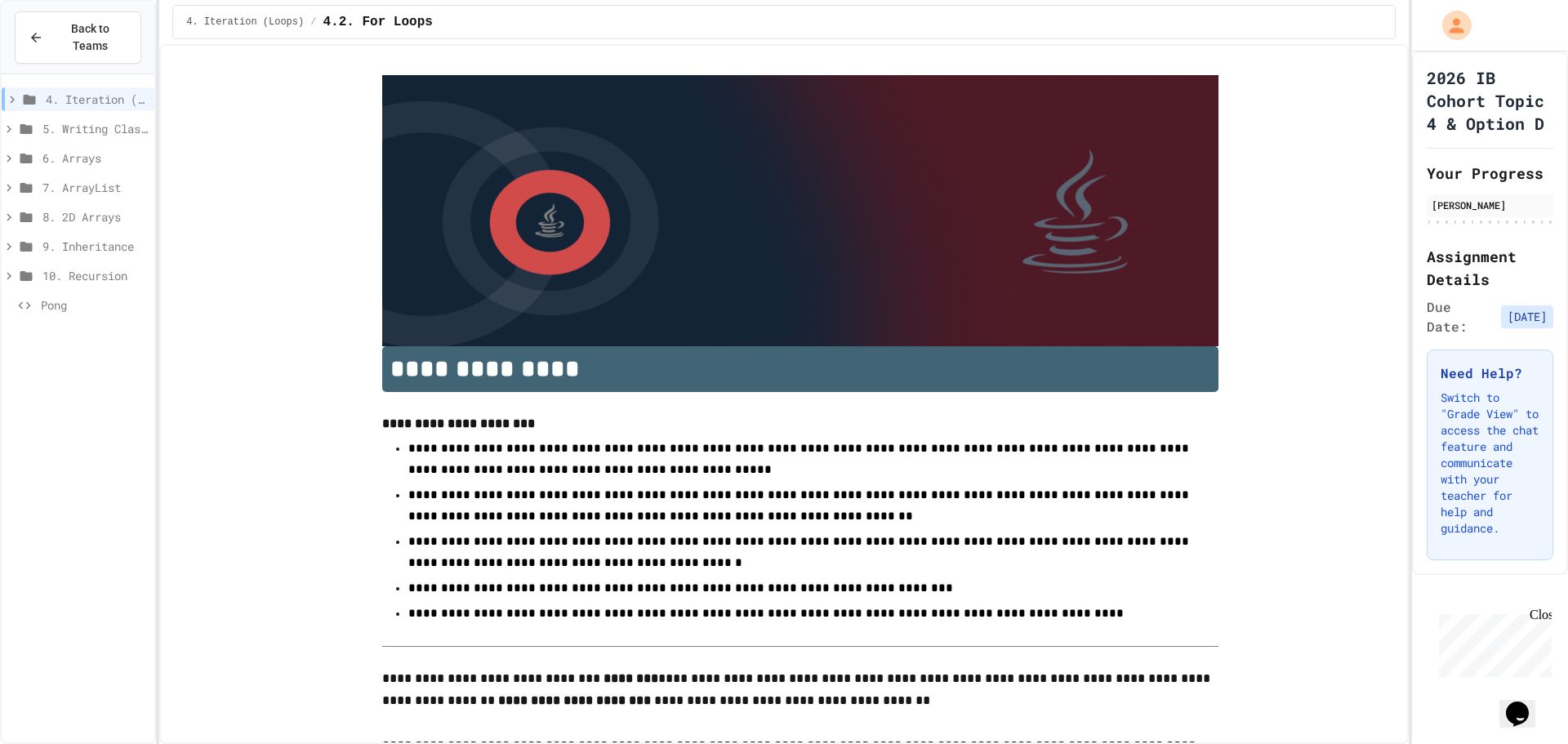
click at [104, 178] on div "7. ArrayList" at bounding box center [78, 188] width 153 height 24
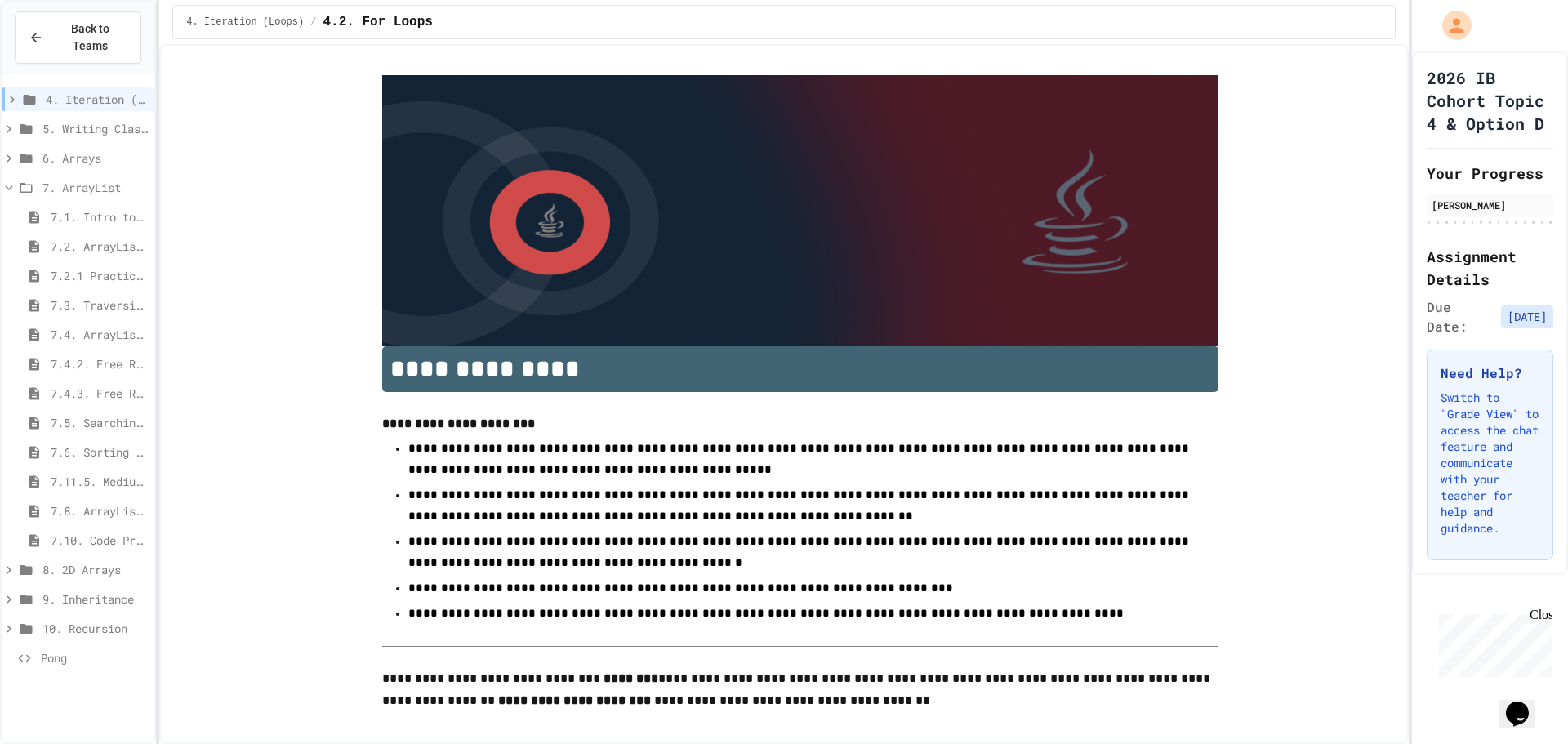
click at [104, 178] on div "7. ArrayList" at bounding box center [78, 188] width 153 height 24
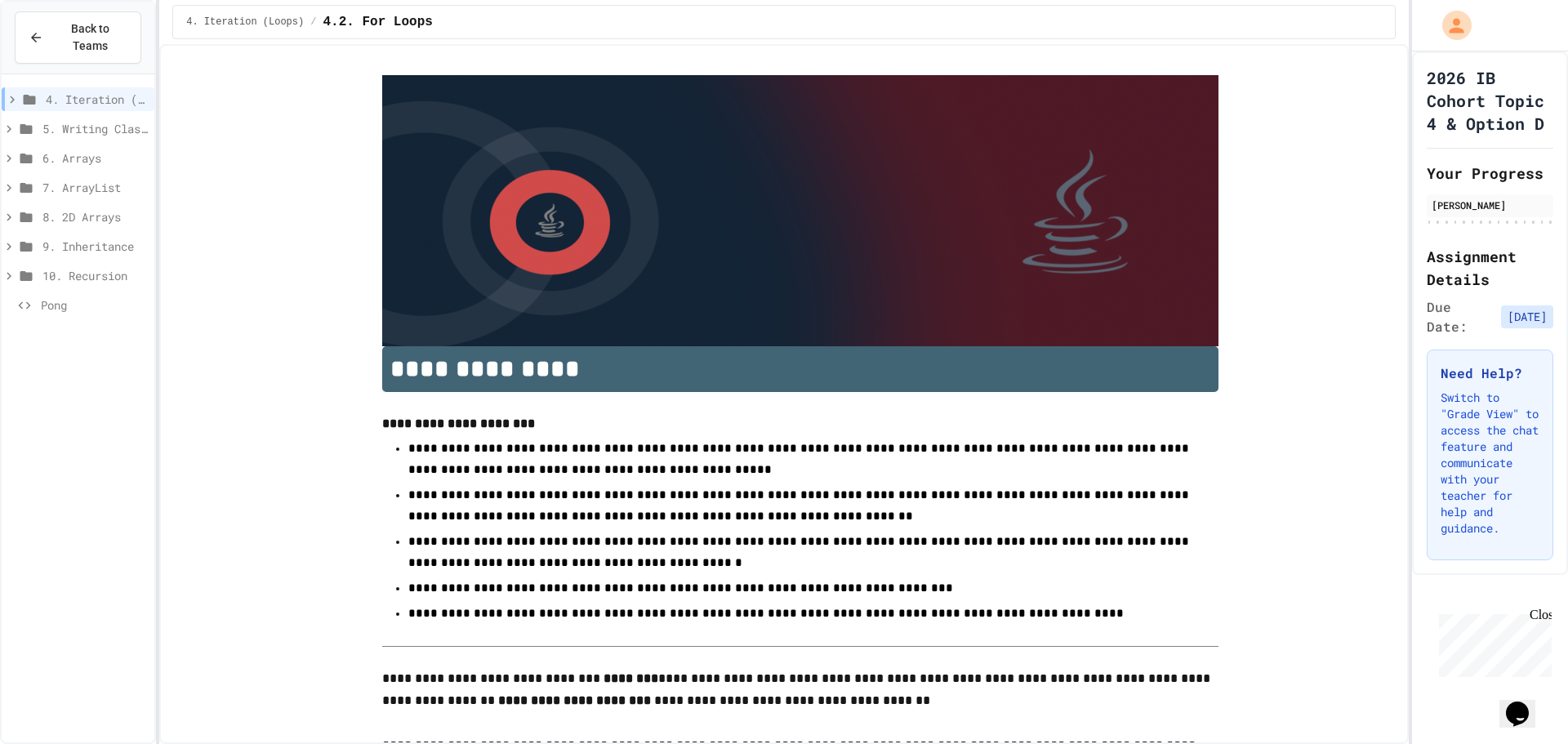
click at [103, 234] on div "9. Inheritance" at bounding box center [78, 246] width 153 height 24
click at [104, 238] on span "9. Inheritance" at bounding box center [94, 246] width 105 height 17
click at [104, 178] on span "7. ArrayList" at bounding box center [94, 187] width 105 height 17
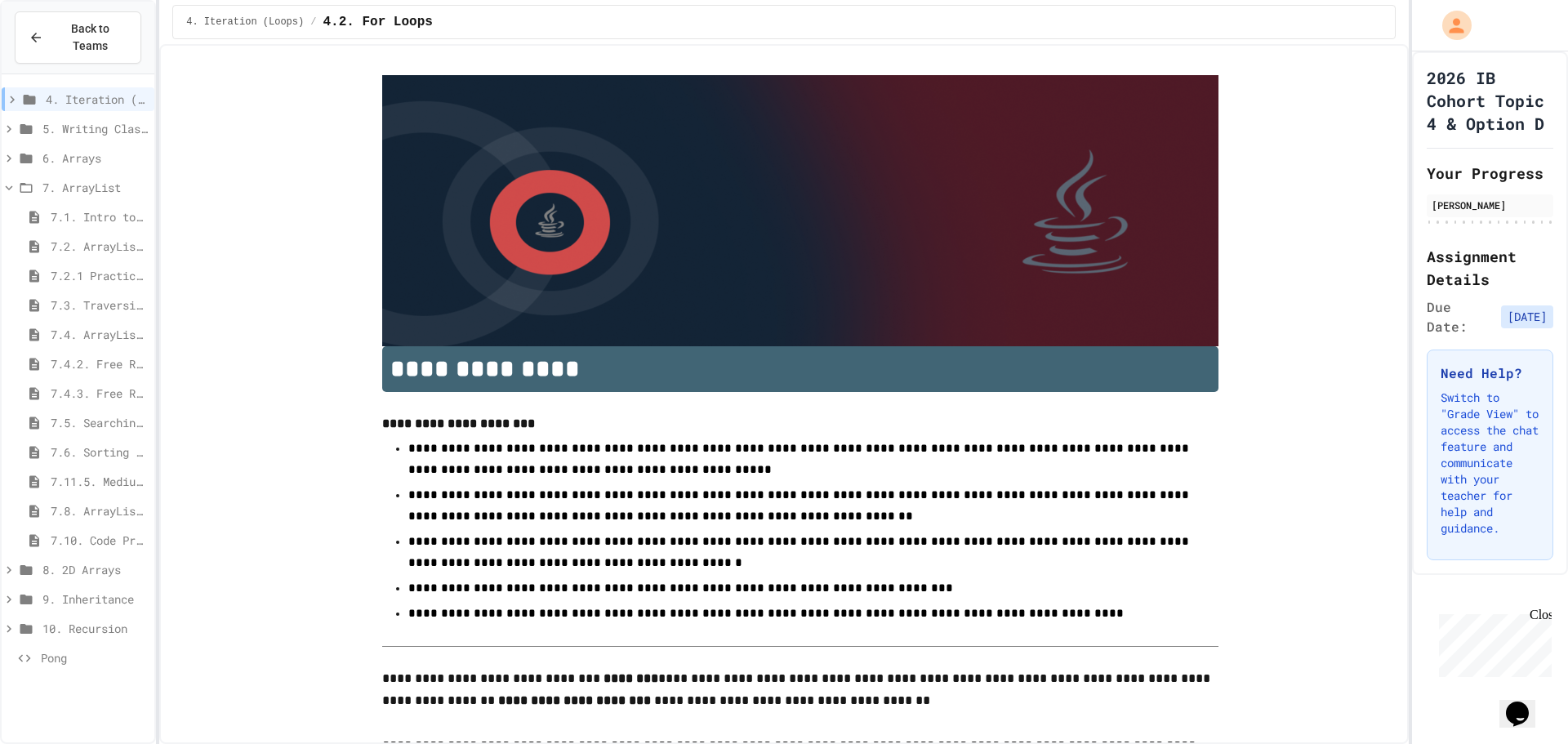
click at [101, 205] on div "7.1. Intro to ArrayLists" at bounding box center [78, 217] width 153 height 24
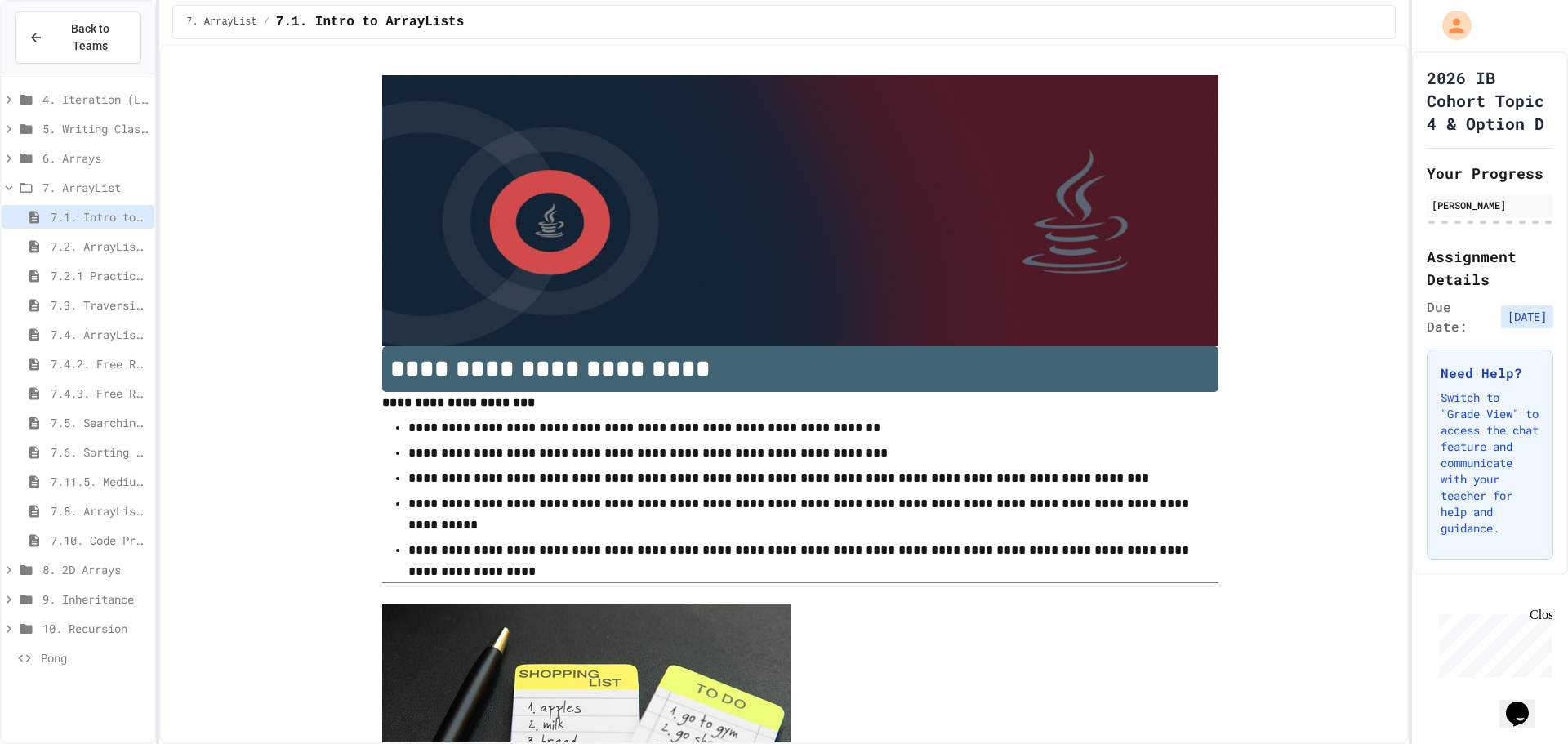
click at [105, 178] on span "7. ArrayList" at bounding box center [94, 187] width 105 height 17
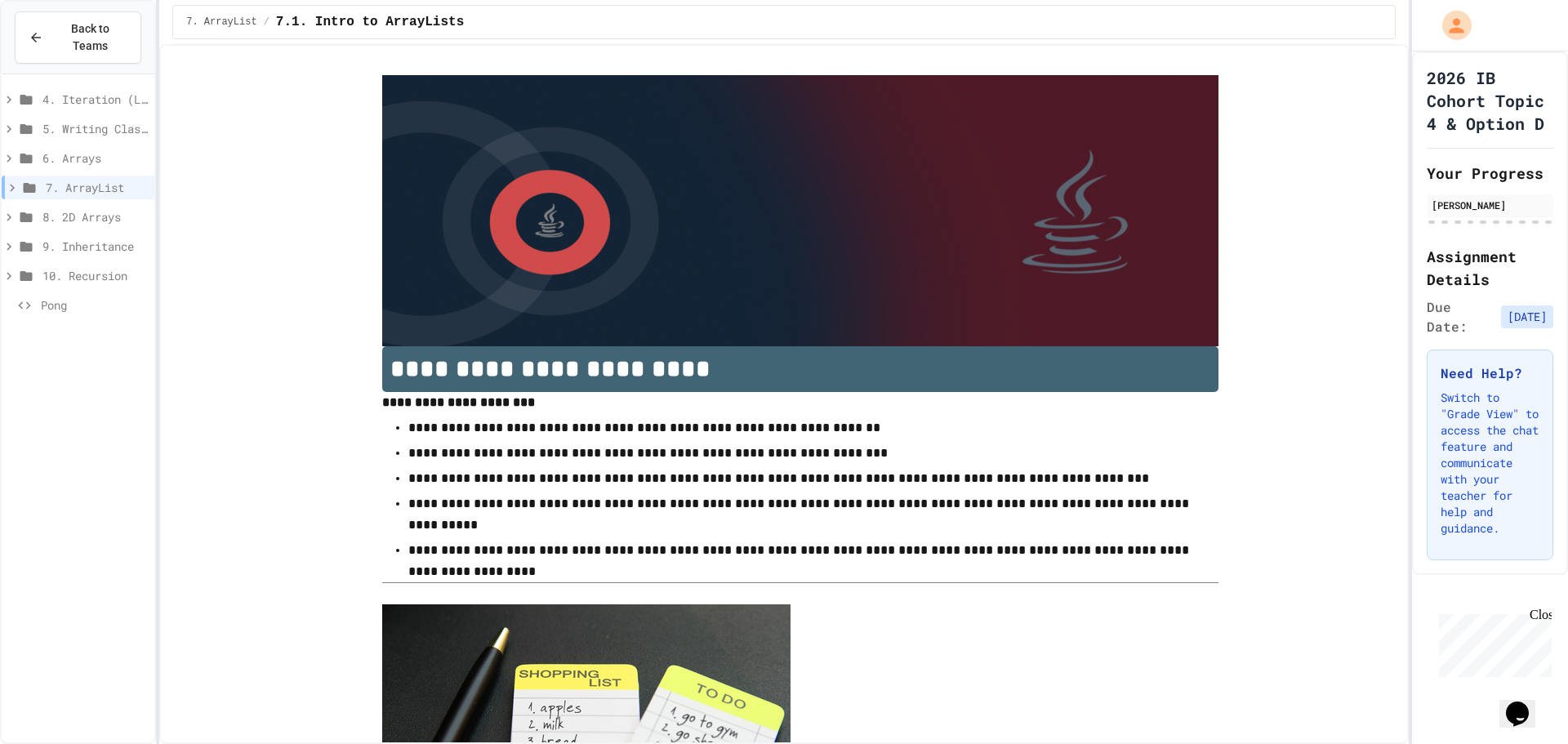
click at [95, 215] on div "8. 2D Arrays" at bounding box center [78, 220] width 153 height 29
click at [98, 208] on div "8. 2D Arrays" at bounding box center [78, 217] width 153 height 24
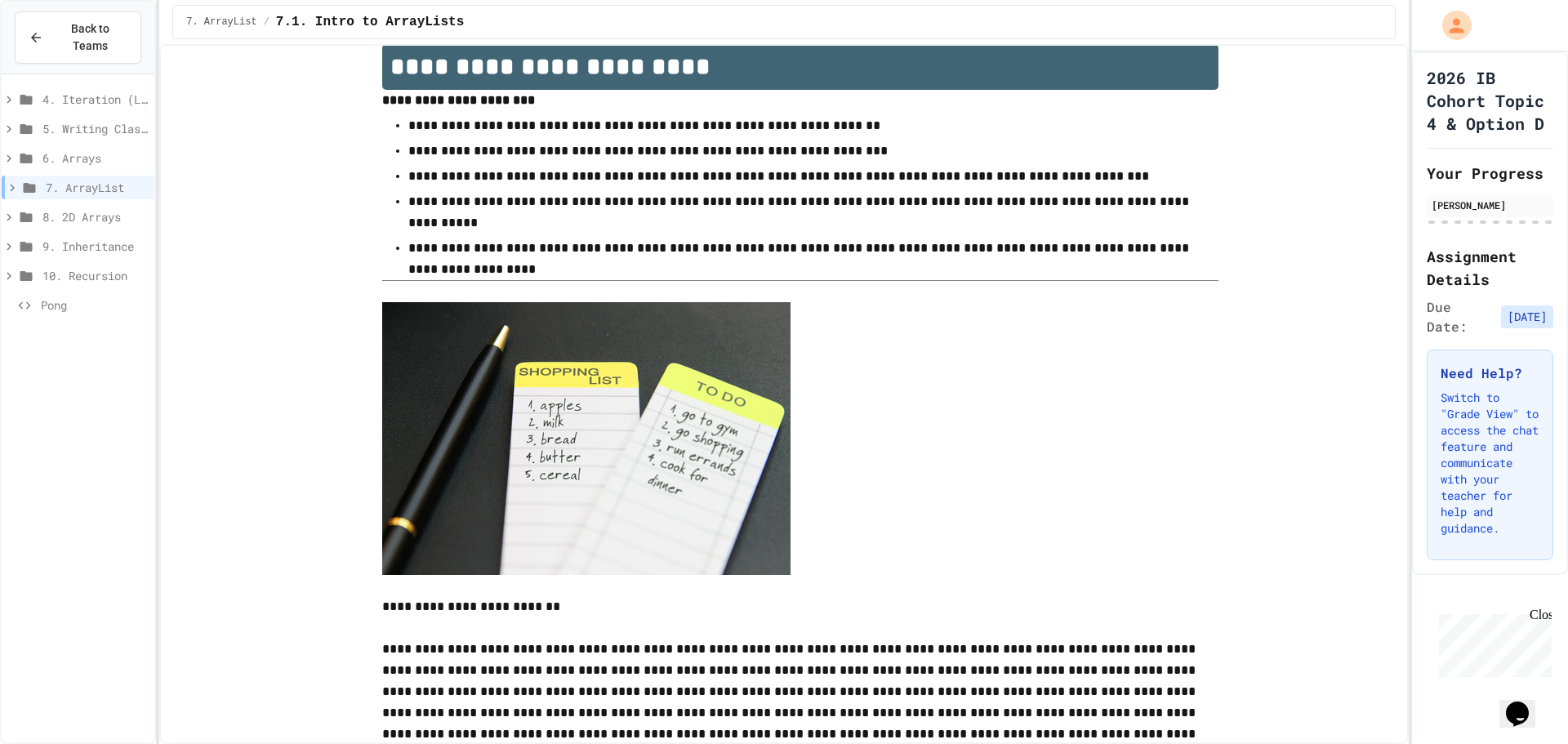
scroll to position [327, 0]
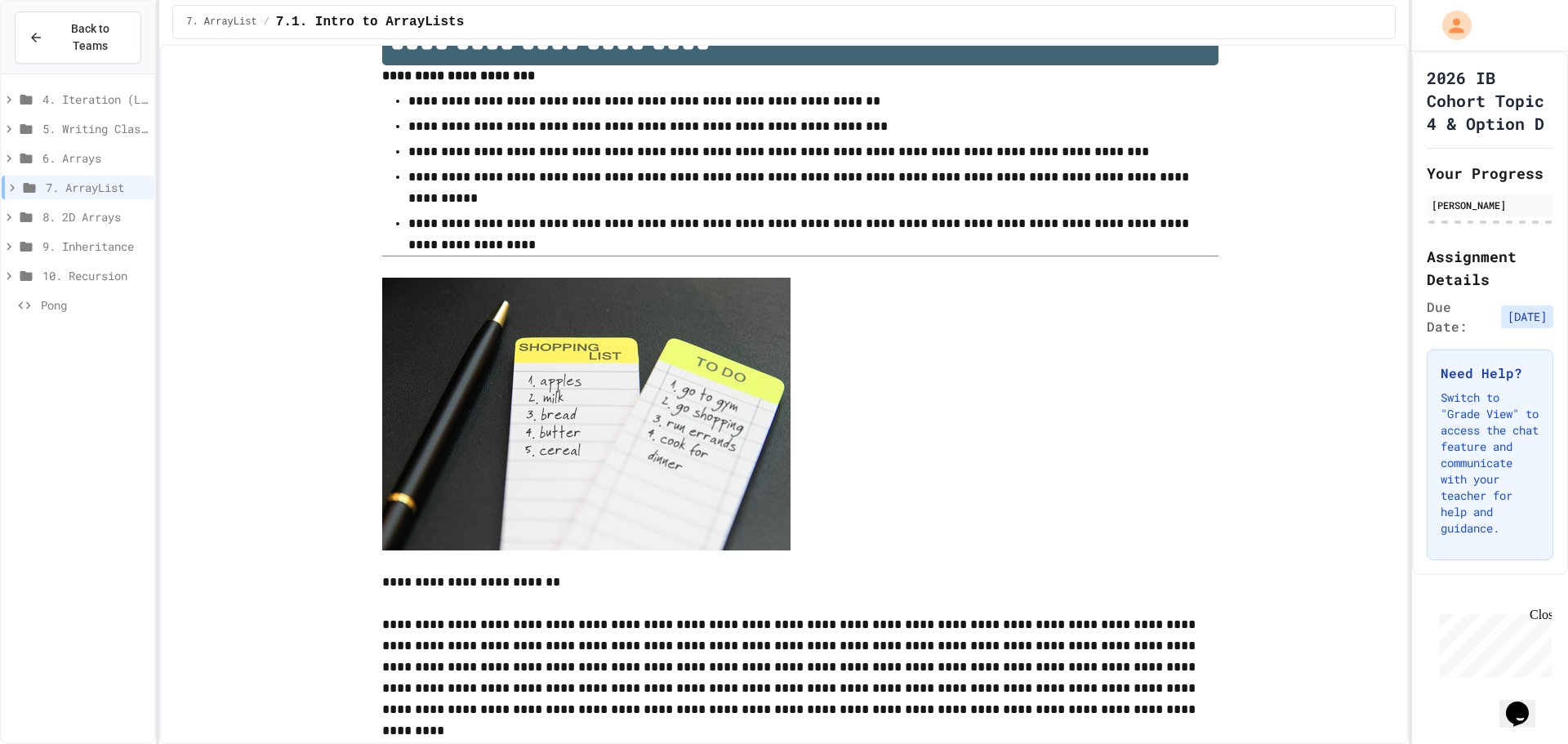
click at [80, 273] on div "10. Recursion" at bounding box center [78, 278] width 153 height 29
click at [87, 267] on span "10. Recursion" at bounding box center [94, 275] width 105 height 17
click at [94, 238] on span "9. Inheritance" at bounding box center [94, 246] width 105 height 17
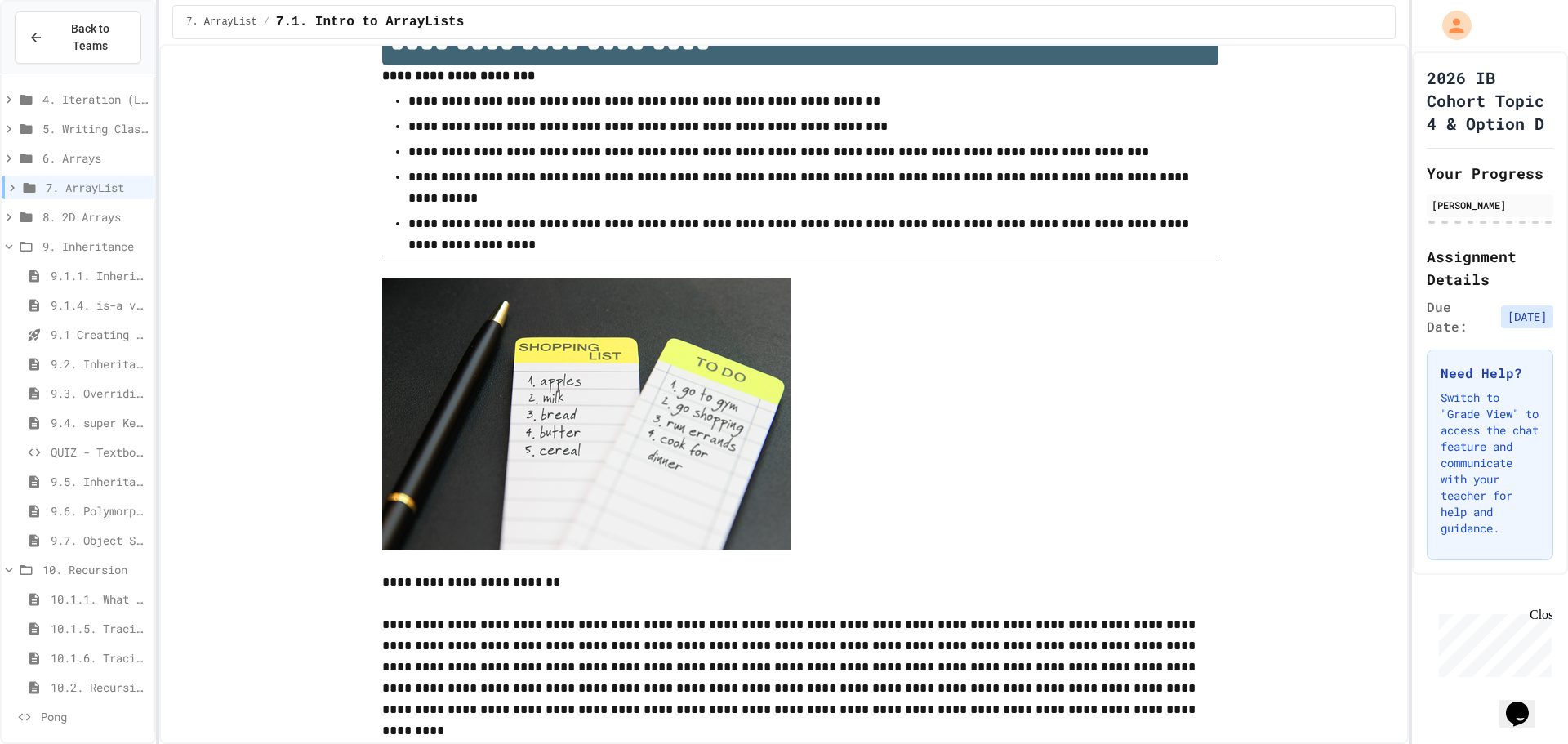
click at [97, 208] on span "8. 2D Arrays" at bounding box center [94, 216] width 105 height 17
click at [85, 178] on span "7. ArrayList" at bounding box center [96, 187] width 102 height 17
click at [81, 149] on span "6. Arrays" at bounding box center [94, 157] width 105 height 17
click at [77, 120] on span "5. Writing Classes" at bounding box center [94, 128] width 105 height 17
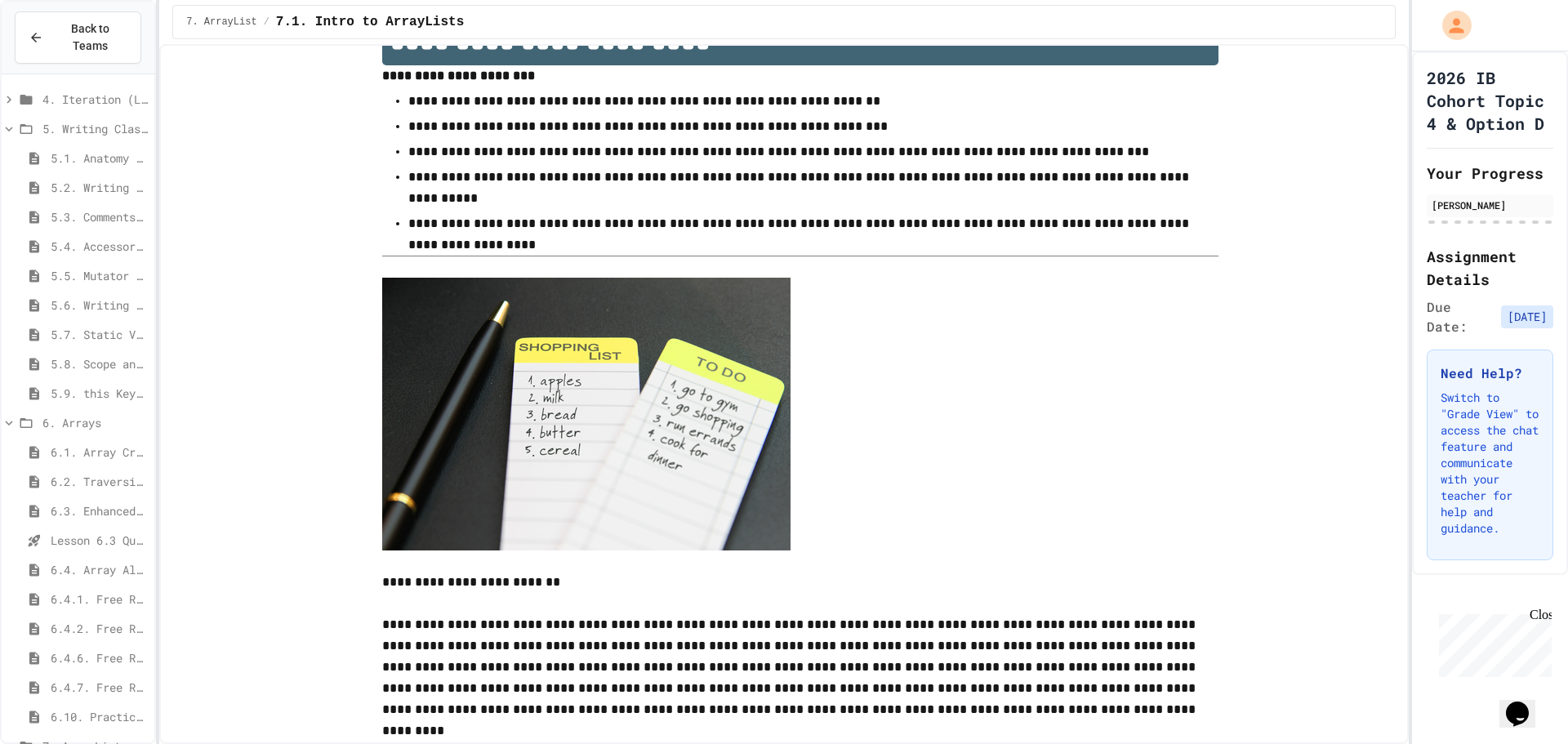
click at [71, 91] on span "4. Iteration (Loops)" at bounding box center [94, 99] width 105 height 17
click at [59, 20] on span "Back to Teams" at bounding box center [90, 37] width 74 height 34
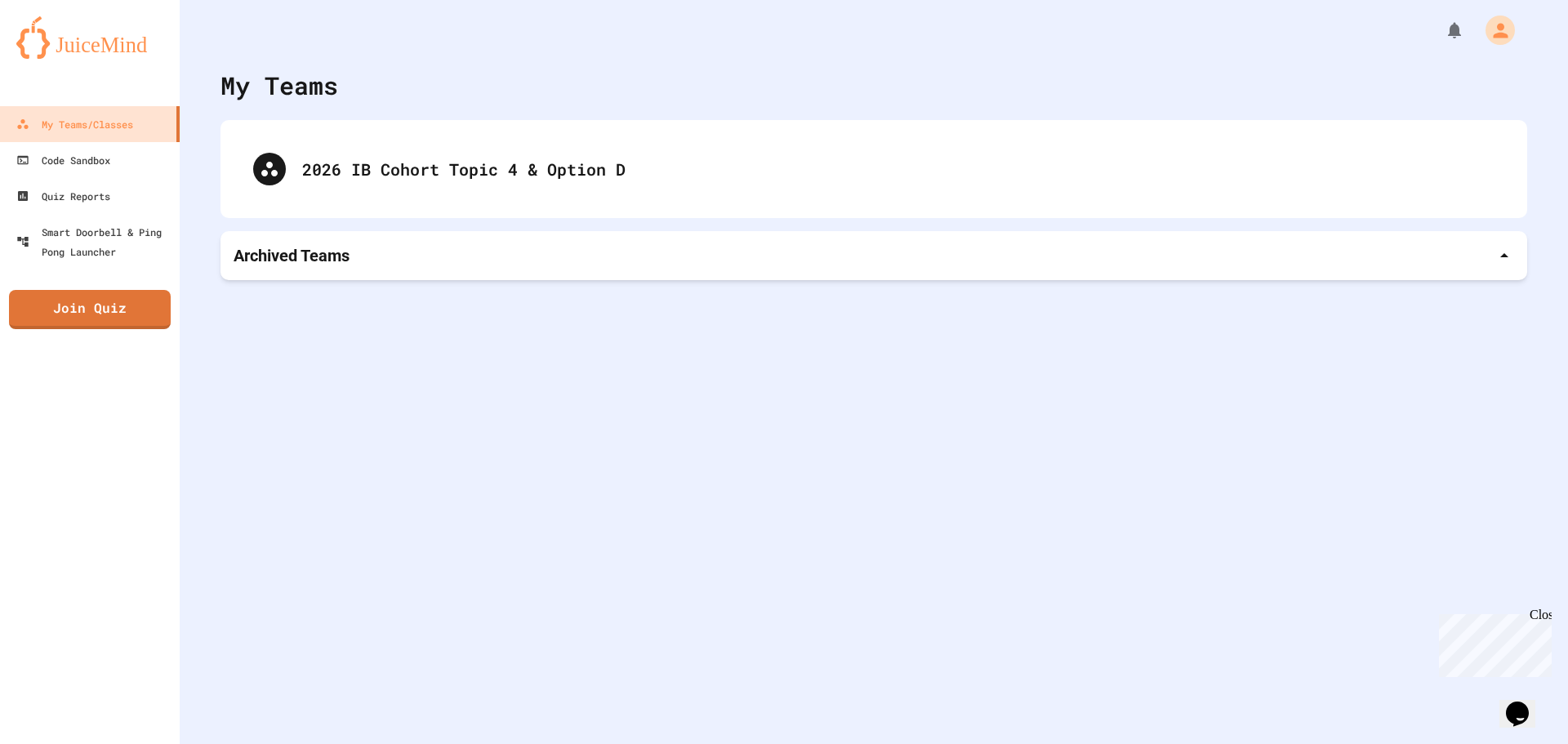
click at [411, 256] on div "Archived Teams" at bounding box center [873, 255] width 1281 height 23
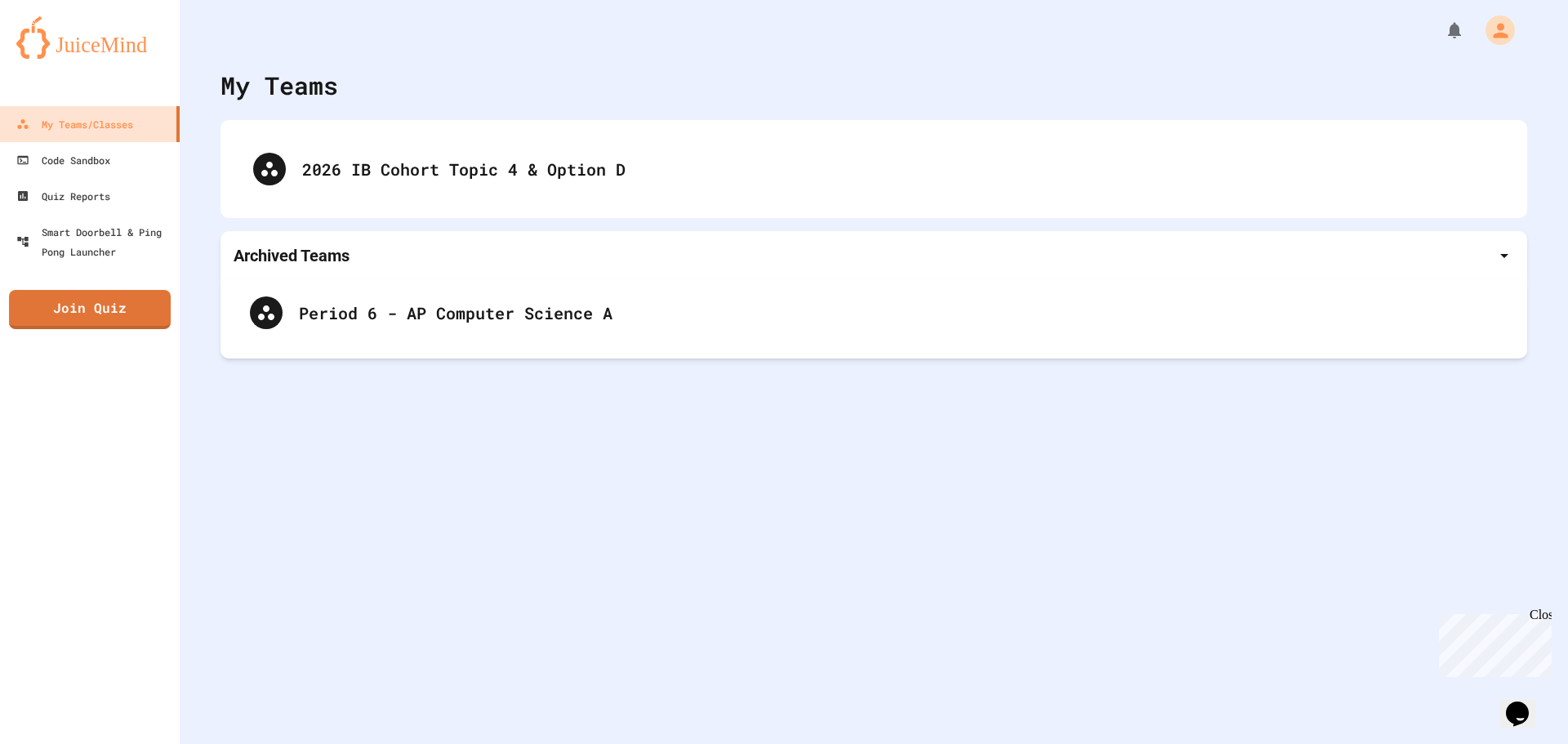
click at [711, 169] on div "2026 IB Cohort Topic 4 & Option D" at bounding box center [873, 168] width 1273 height 65
click at [625, 177] on div "2026 IB Cohort Topic 4 & Option D" at bounding box center [873, 168] width 1273 height 65
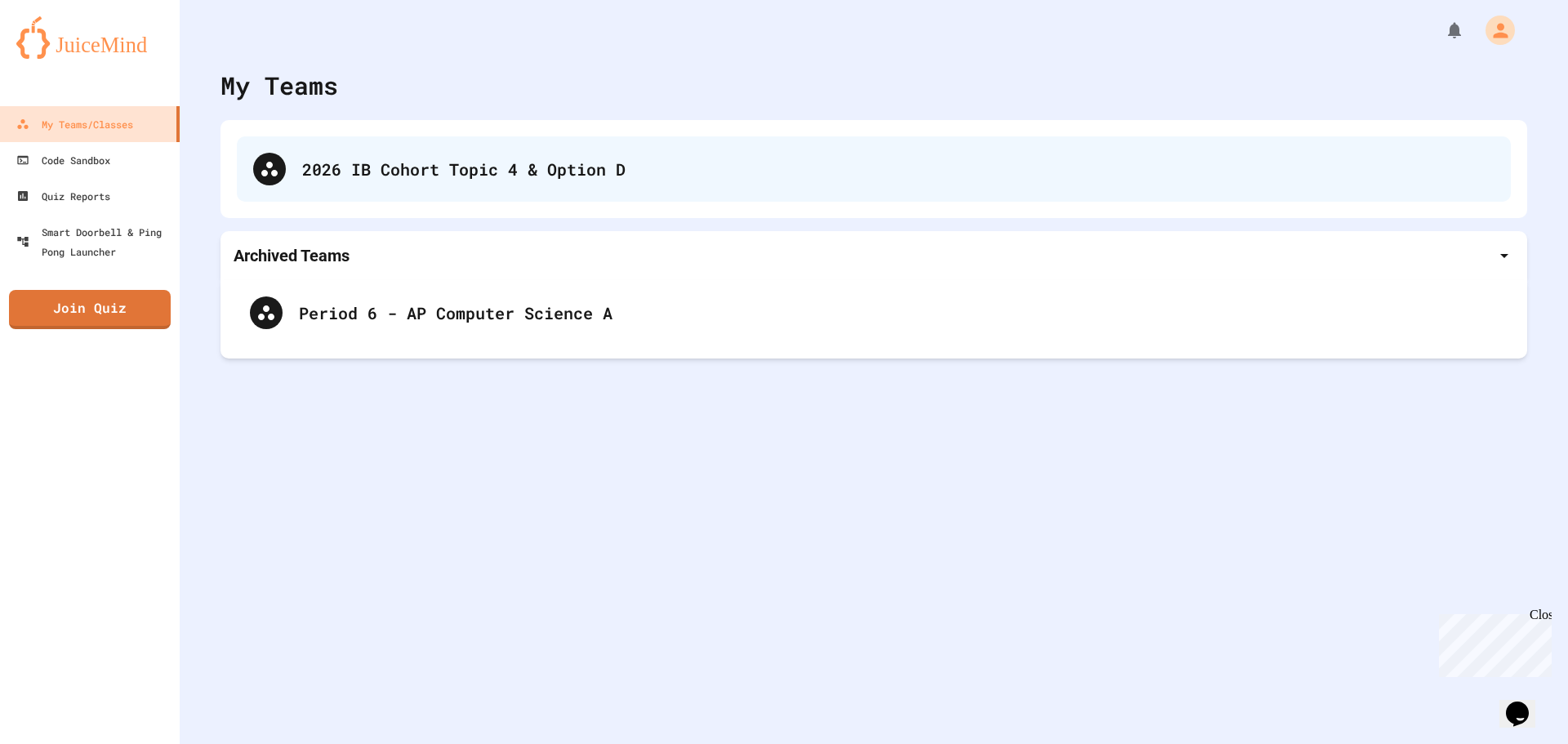
click at [593, 179] on div "2026 IB Cohort Topic 4 & Option D" at bounding box center [898, 168] width 1192 height 25
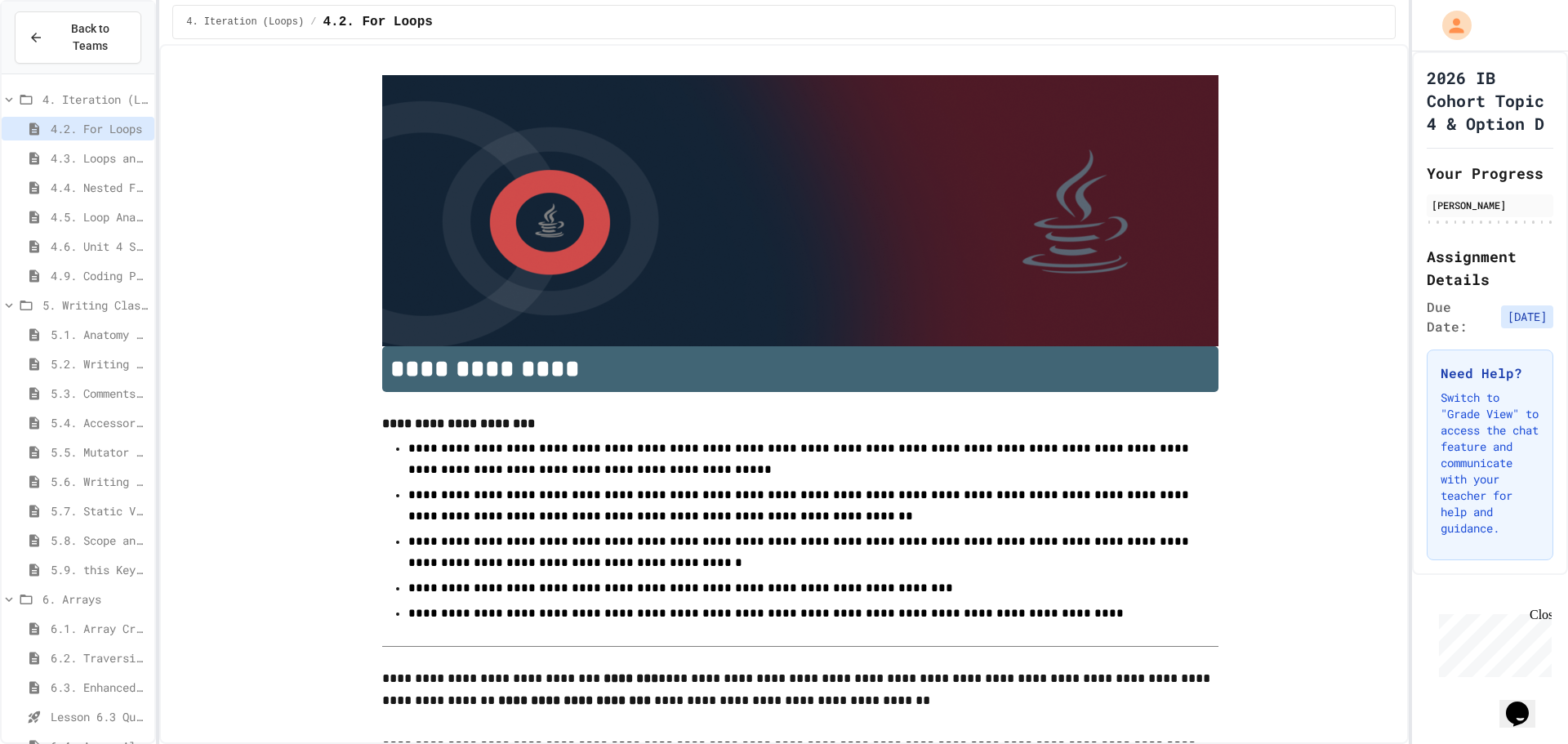
click at [57, 472] on span "5.6. Writing Methods" at bounding box center [99, 480] width 97 height 17
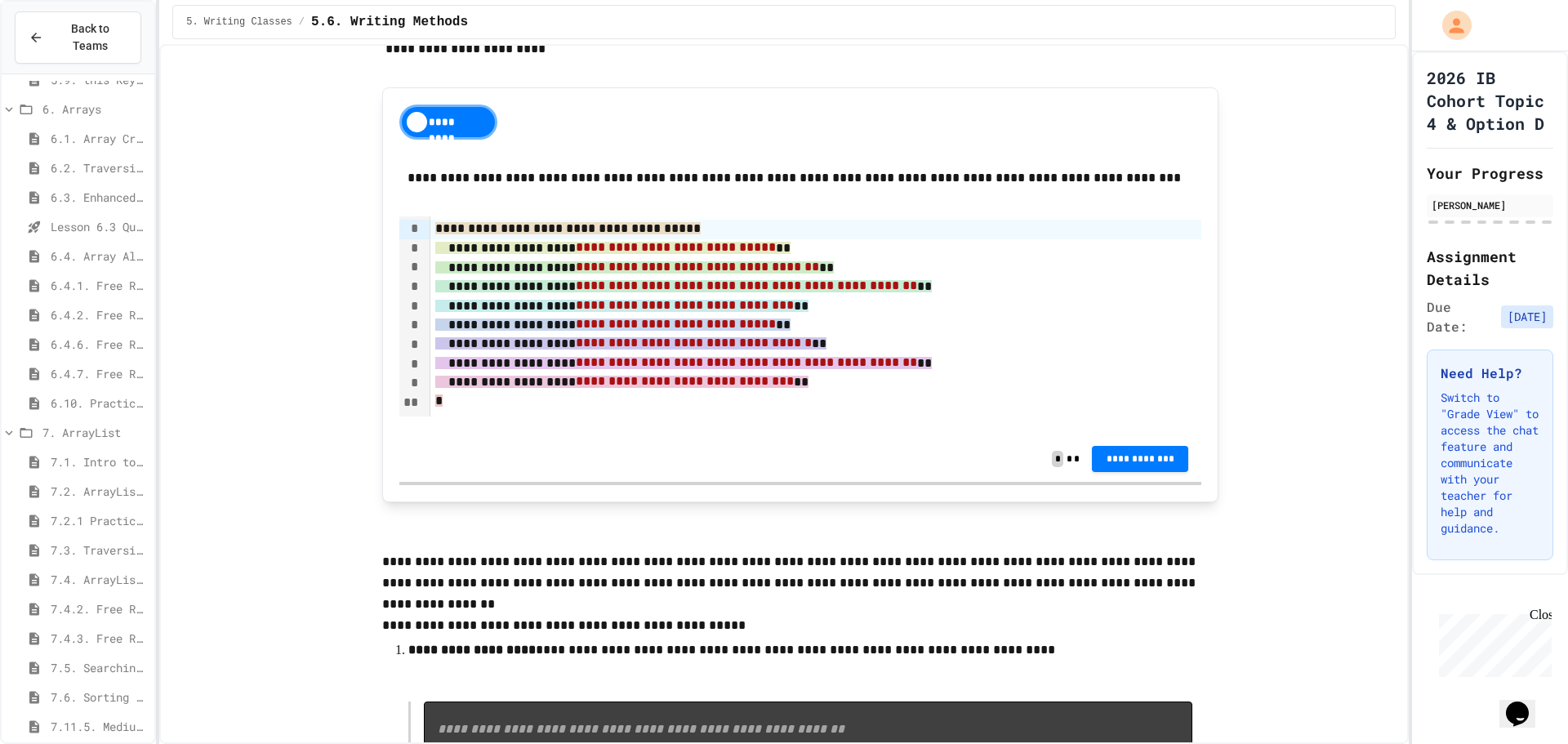
scroll to position [1062, 0]
click at [79, 411] on span "8.4. Mixed Up Code Practice" at bounding box center [99, 419] width 97 height 17
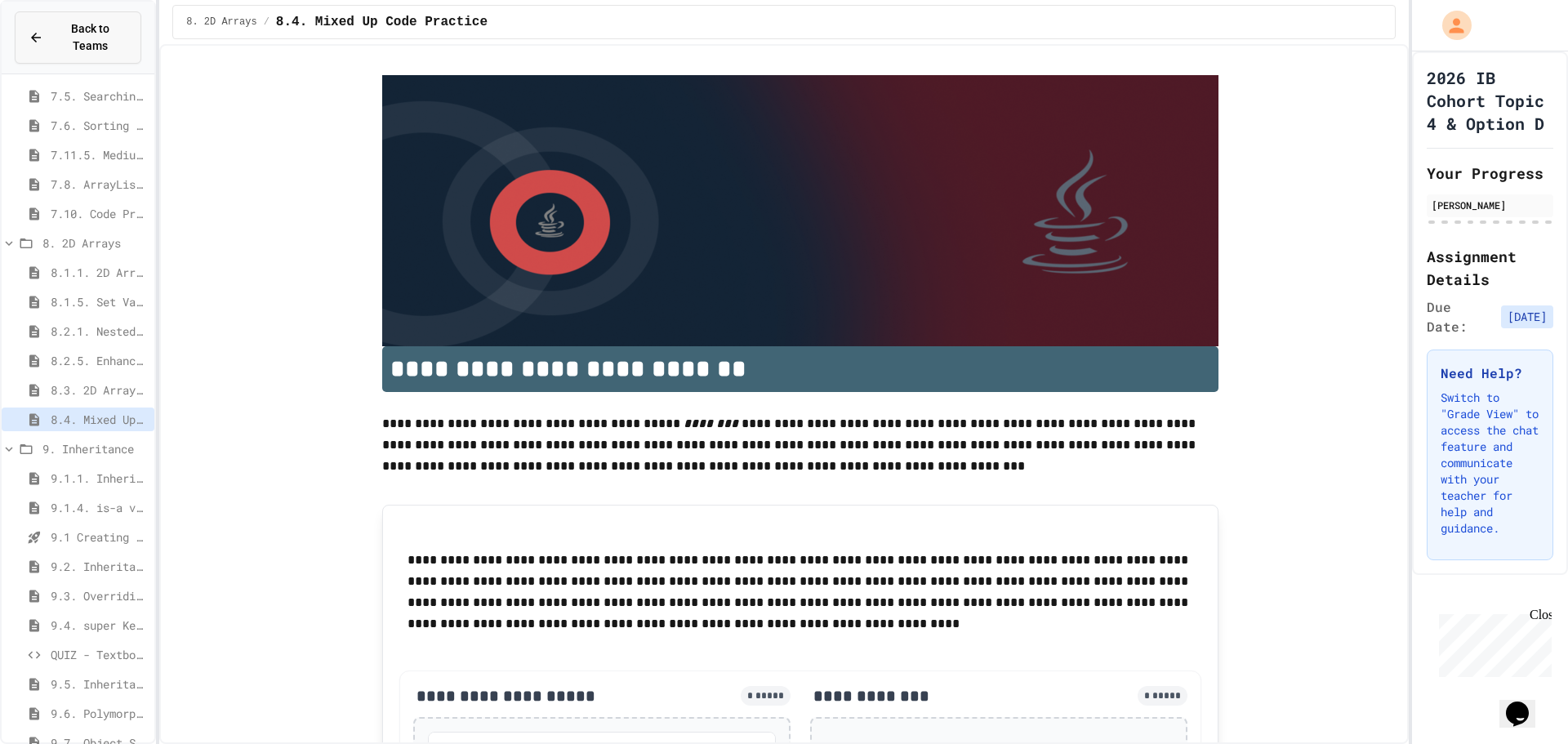
click at [81, 33] on span "Back to Teams" at bounding box center [90, 37] width 74 height 34
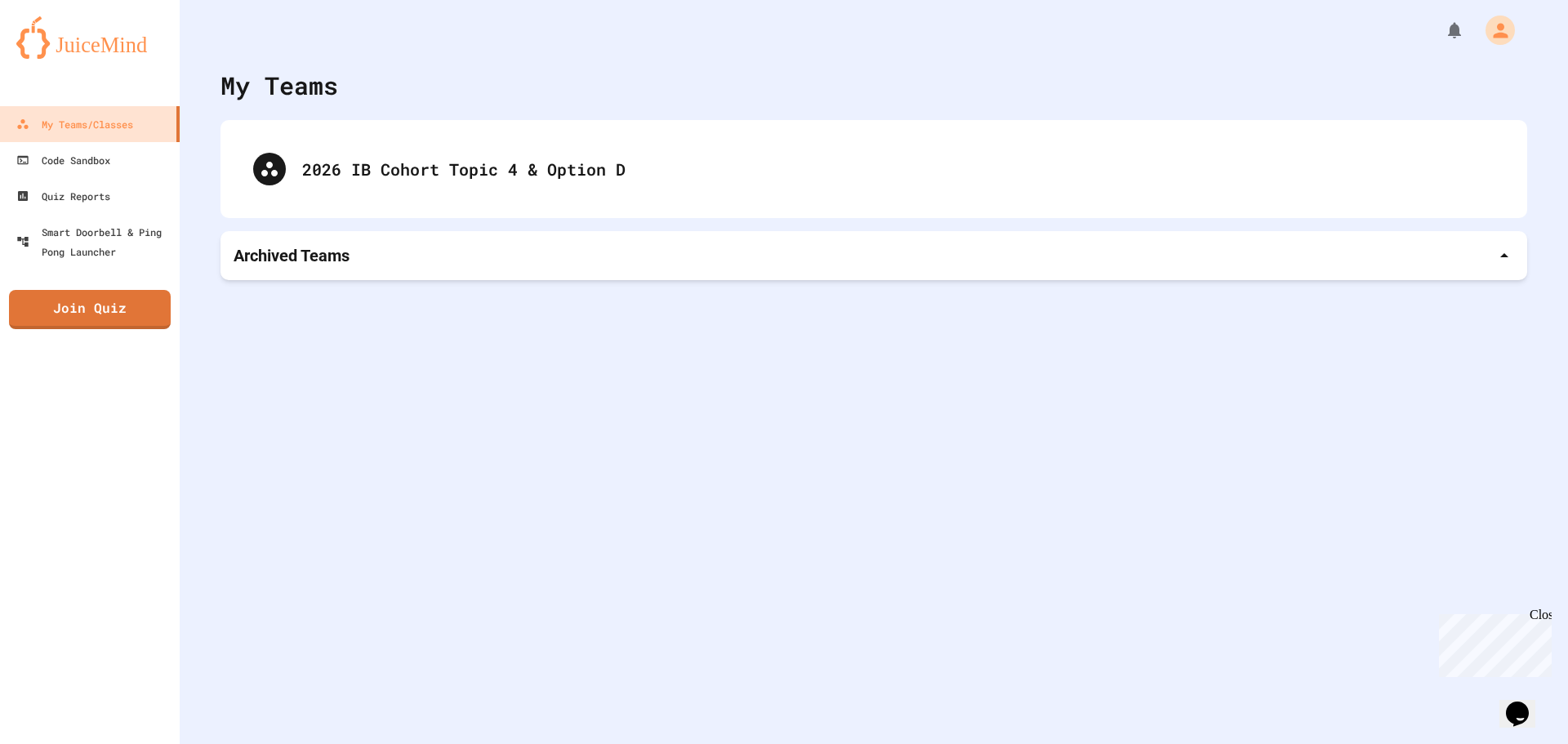
click at [576, 284] on div "My Teams 2026 IB Cohort Topic 4 & Option D Archived Teams" at bounding box center [873, 372] width 1388 height 744
click at [552, 267] on div "Archived Teams" at bounding box center [873, 255] width 1306 height 49
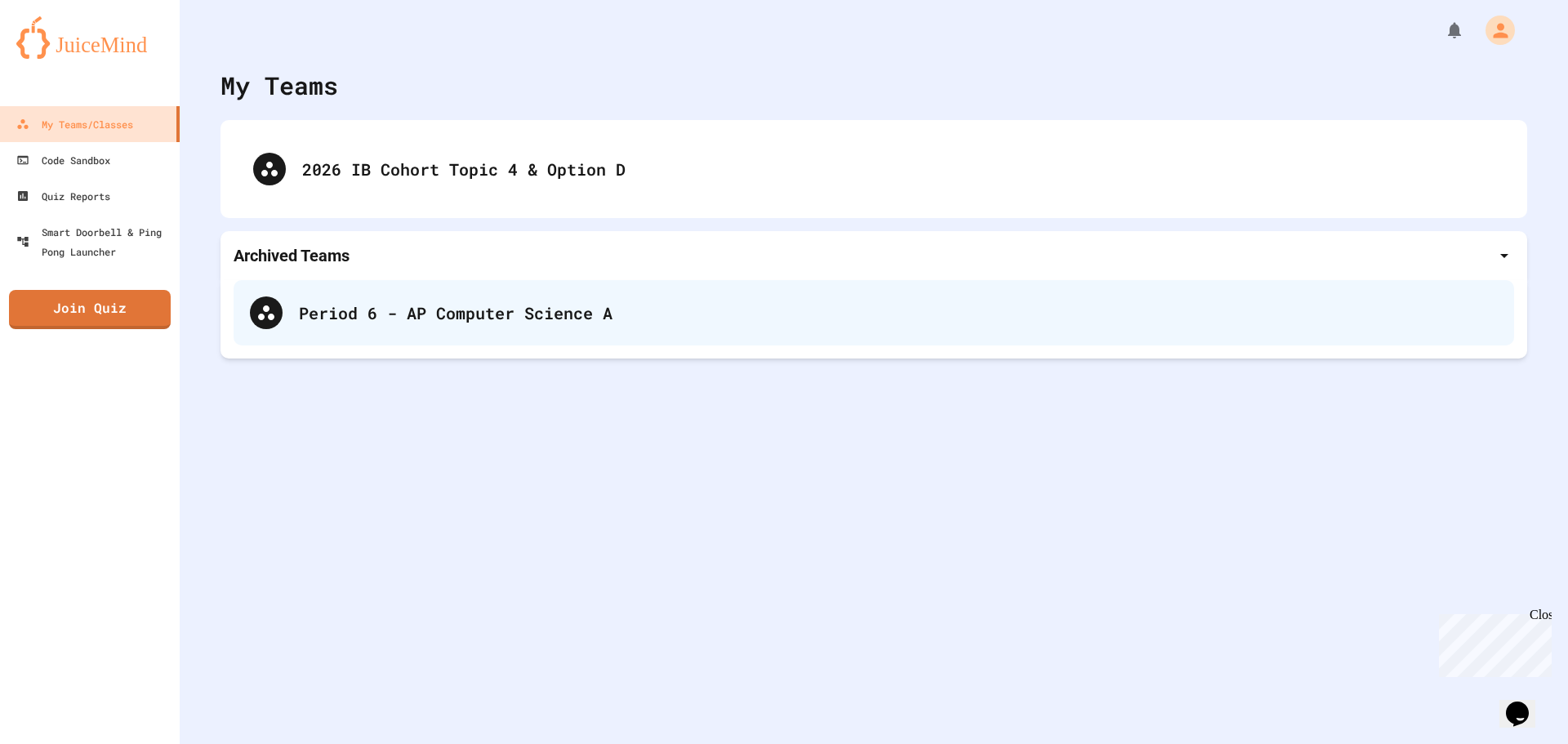
click at [466, 318] on div "Period 6 - AP Computer Science A" at bounding box center [897, 312] width 1198 height 25
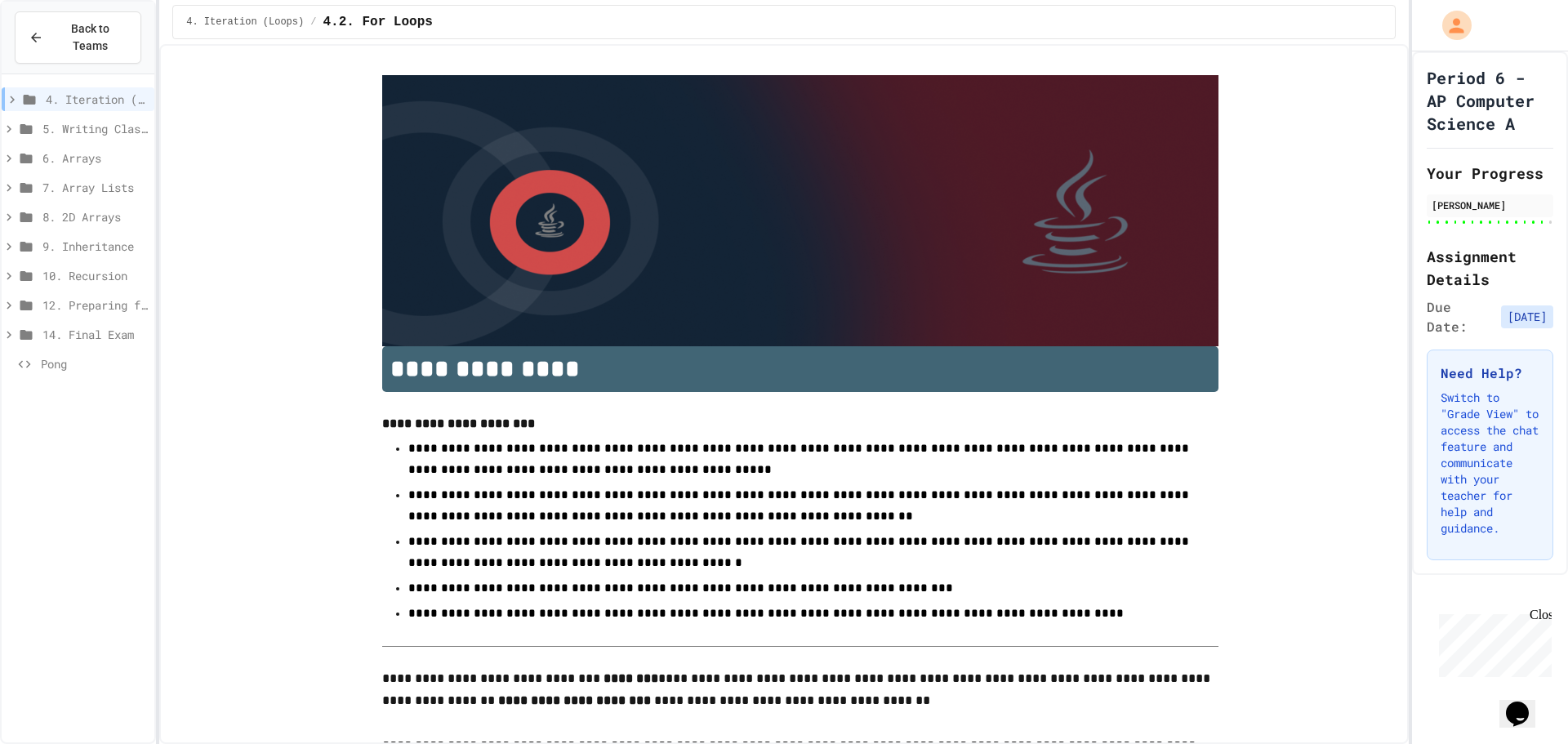
type input "******"
type input "**********"
click at [60, 208] on span "8. 2D Arrays" at bounding box center [94, 216] width 105 height 17
click at [125, 267] on span "8.1.5. Set Value(s) in a 2D Array (Day 2)" at bounding box center [99, 275] width 97 height 17
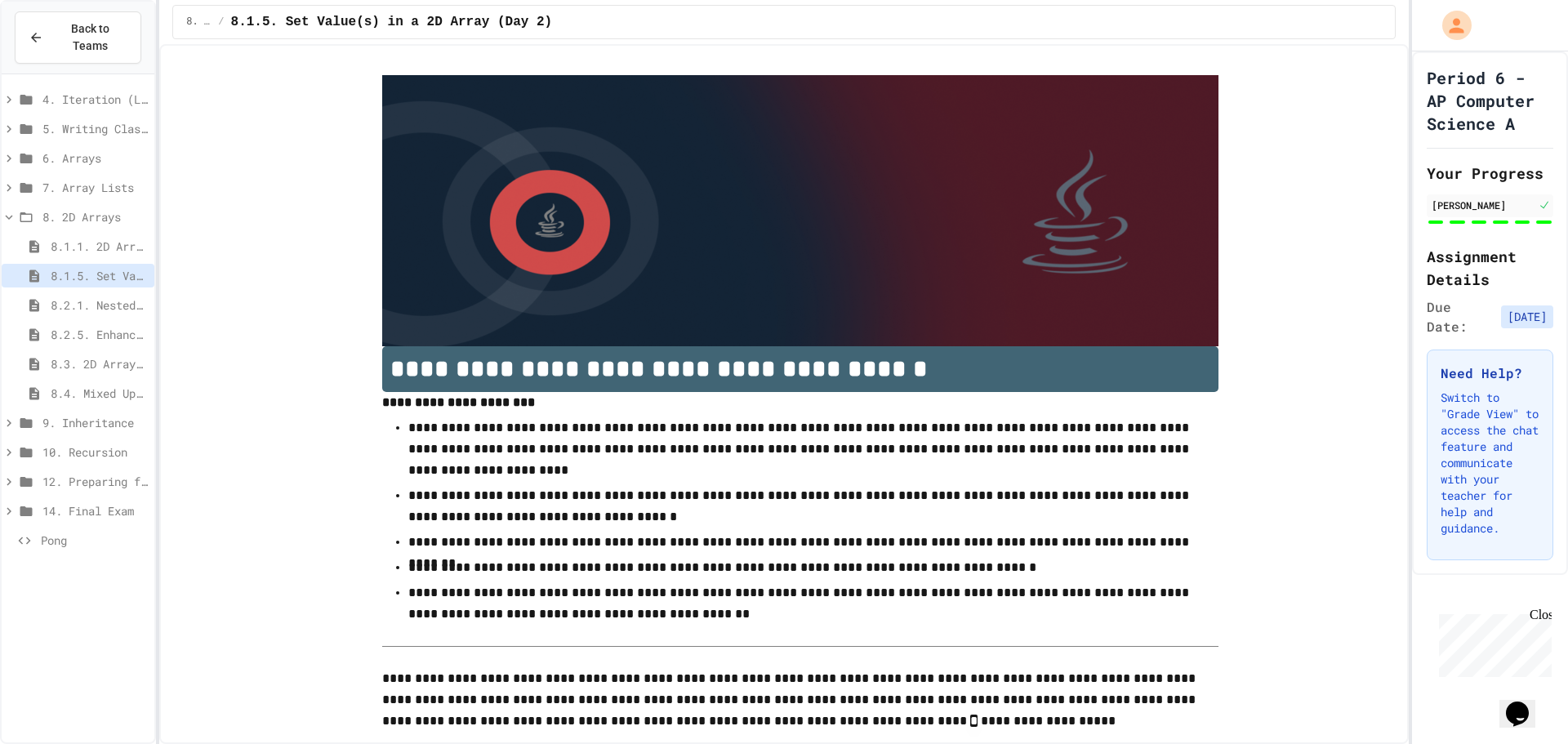
type input "****"
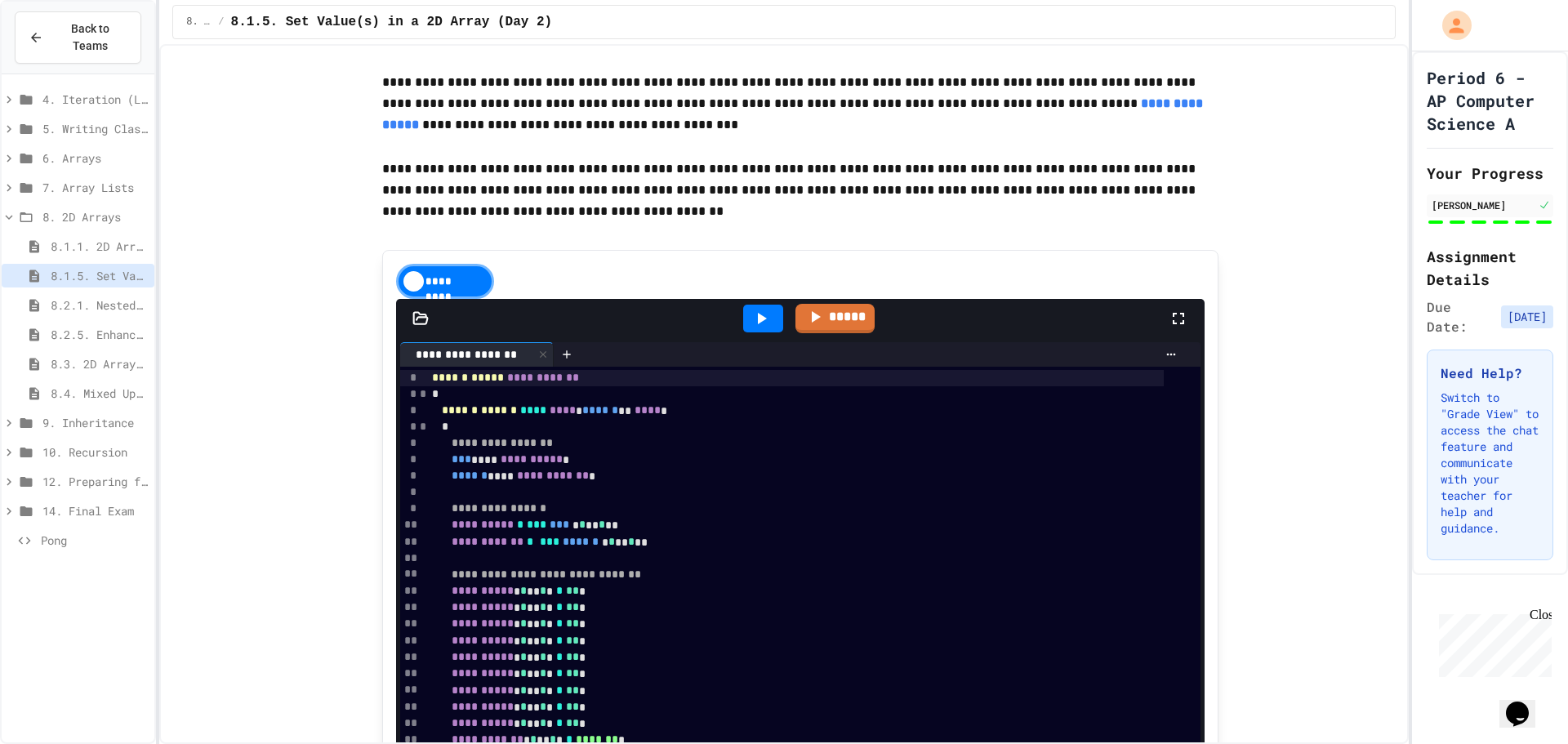
click at [759, 329] on icon at bounding box center [761, 318] width 19 height 19
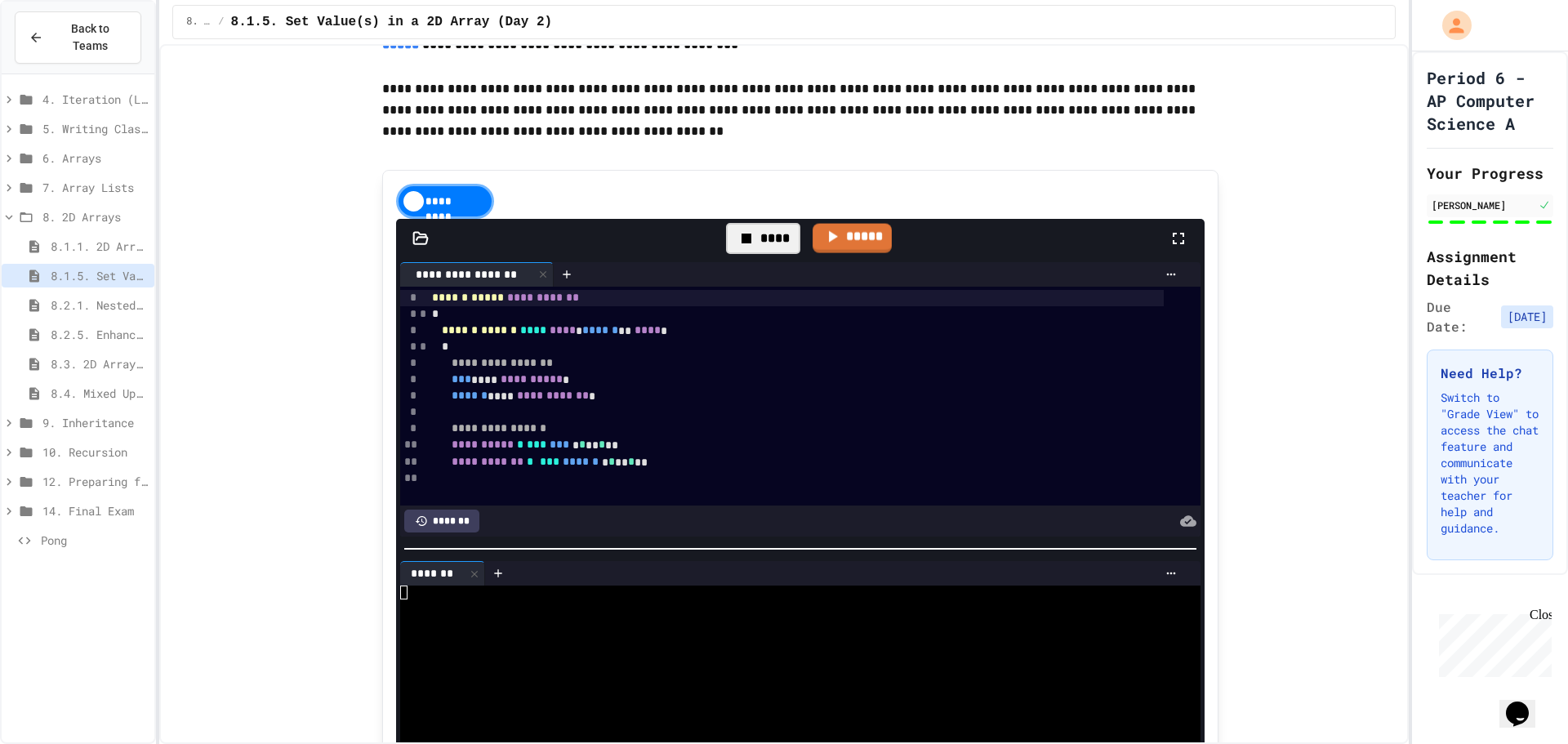
scroll to position [1062, 0]
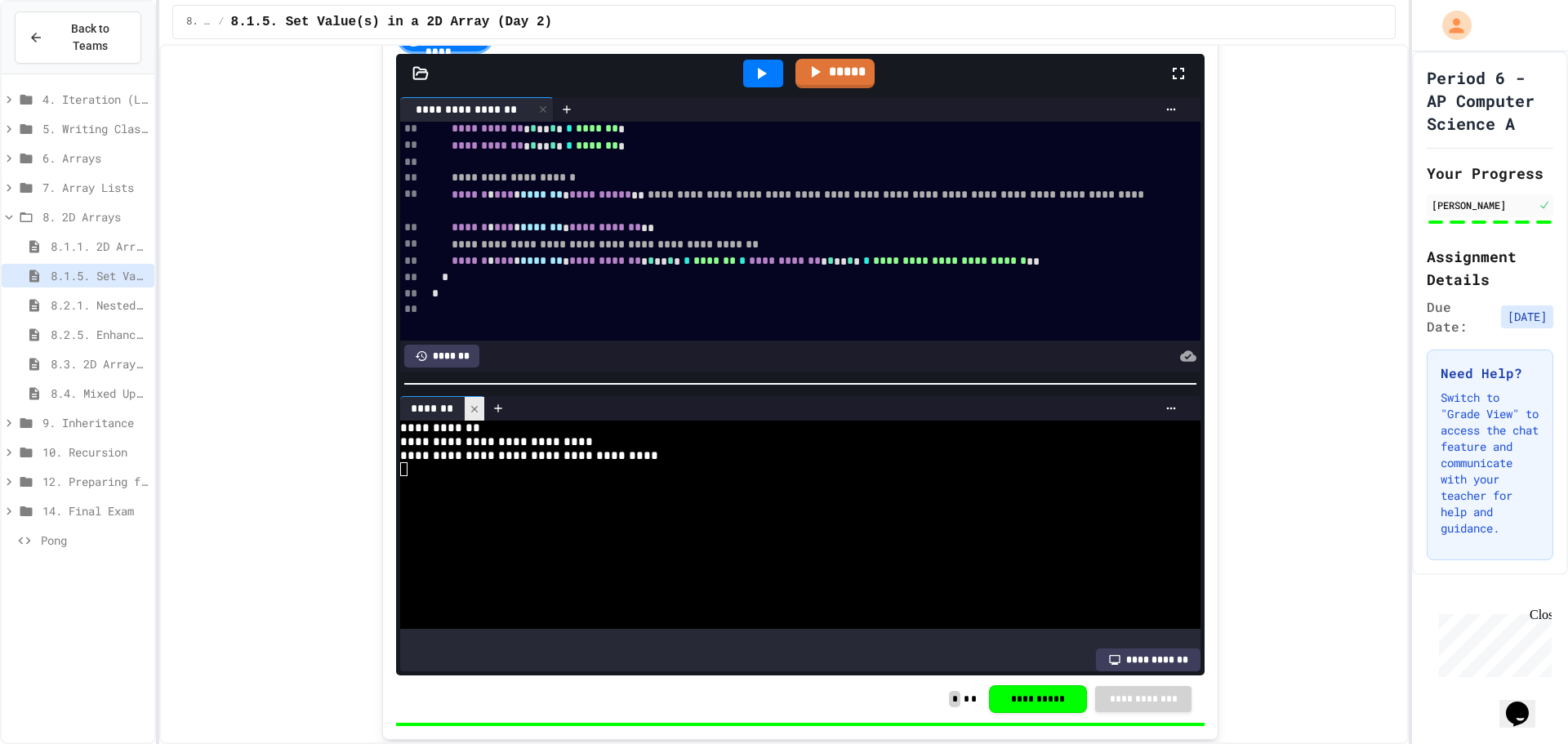
click at [469, 415] on icon at bounding box center [474, 409] width 11 height 11
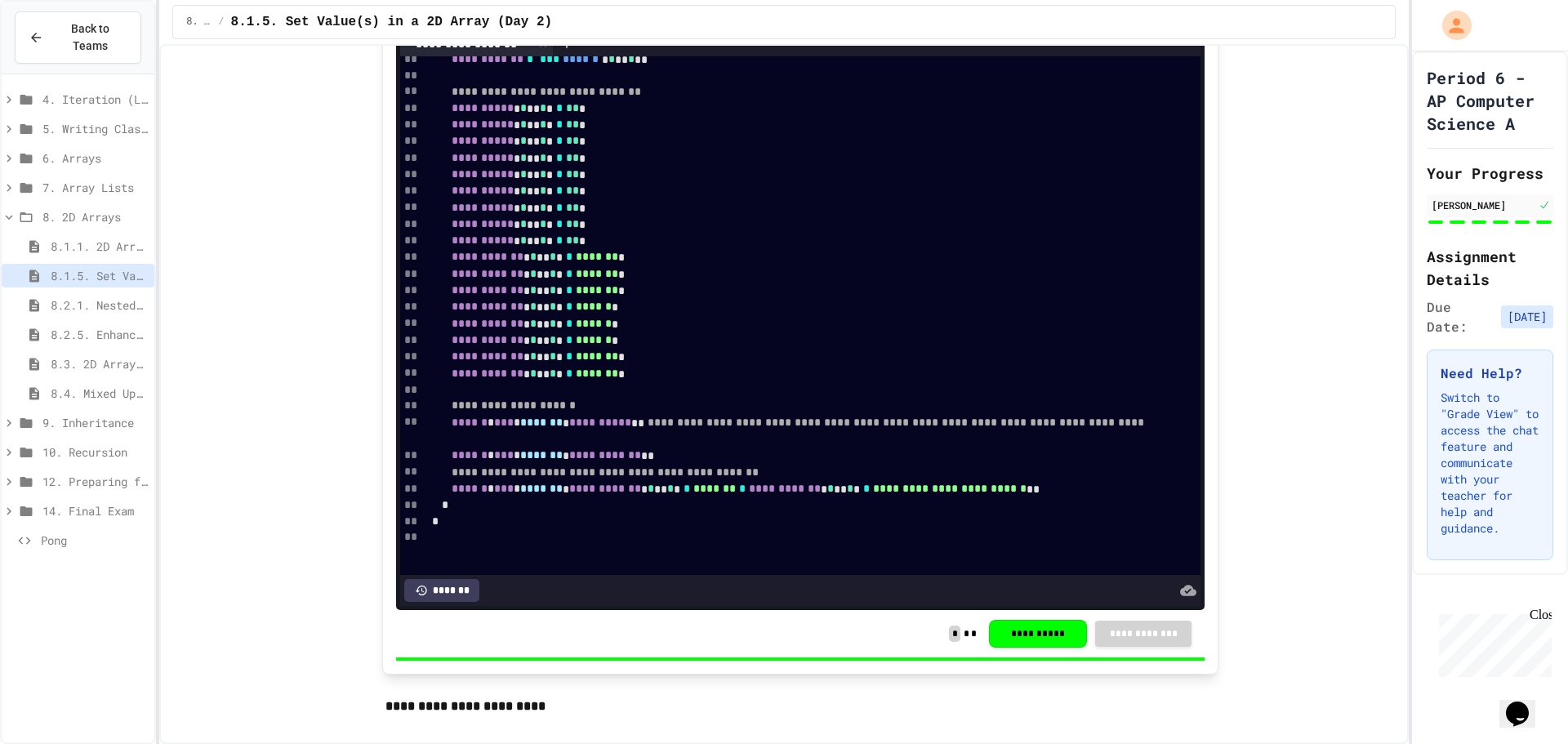
scroll to position [1306, 0]
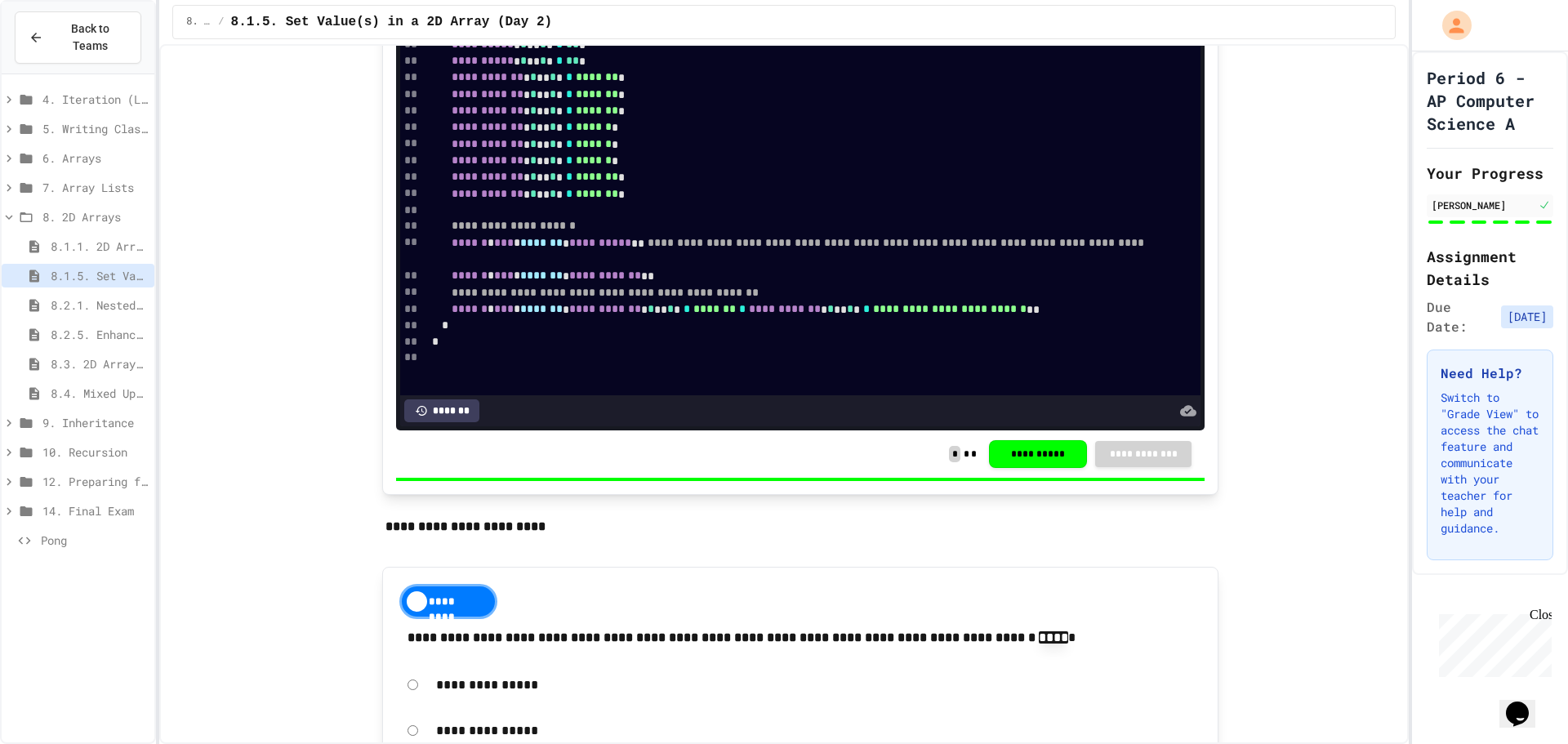
drag, startPoint x: 2974, startPoint y: 1227, endPoint x: 1541, endPoint y: 620, distance: 1556.3
click at [1541, 620] on div "Close" at bounding box center [1540, 618] width 20 height 20
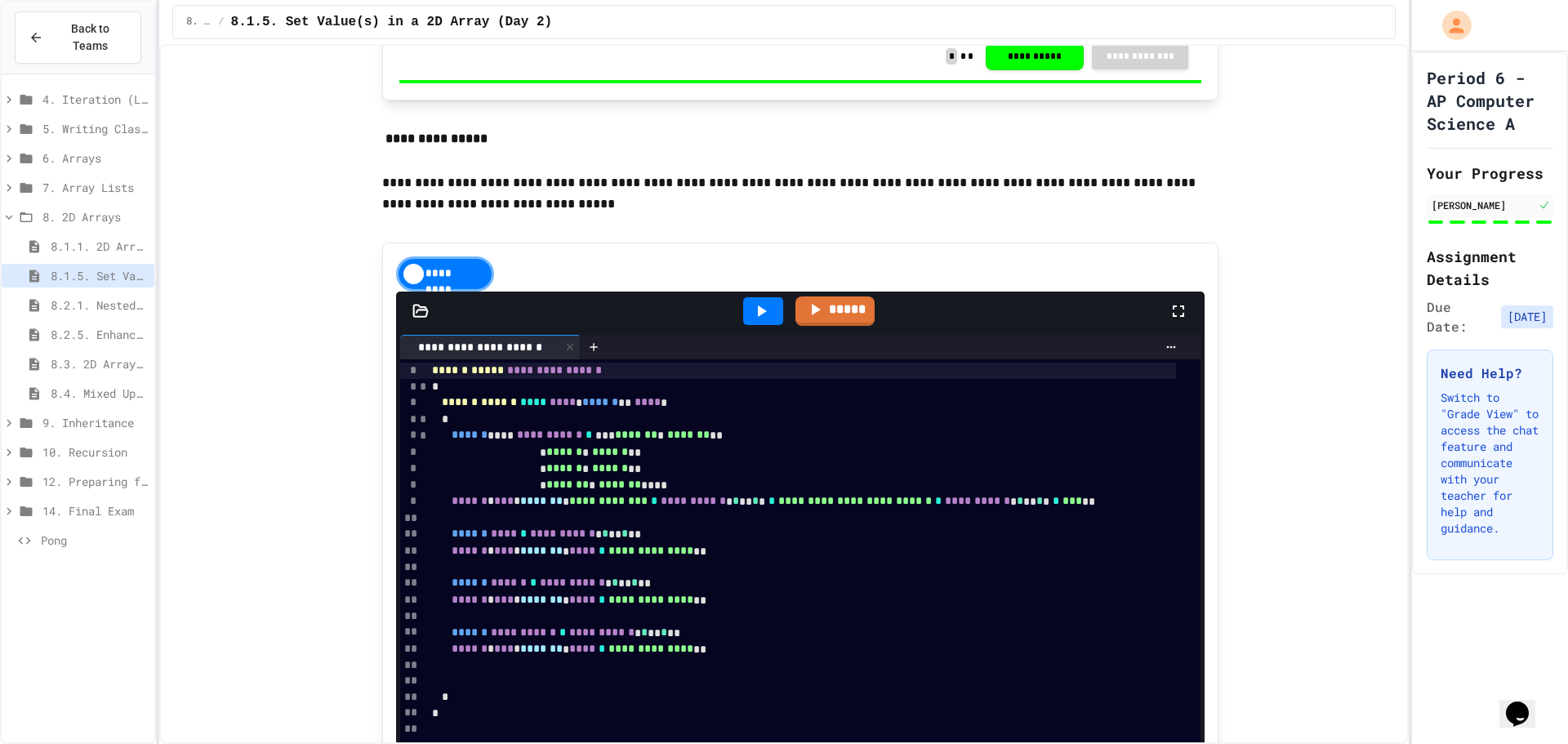
scroll to position [3101, 0]
